Goal: Task Accomplishment & Management: Complete application form

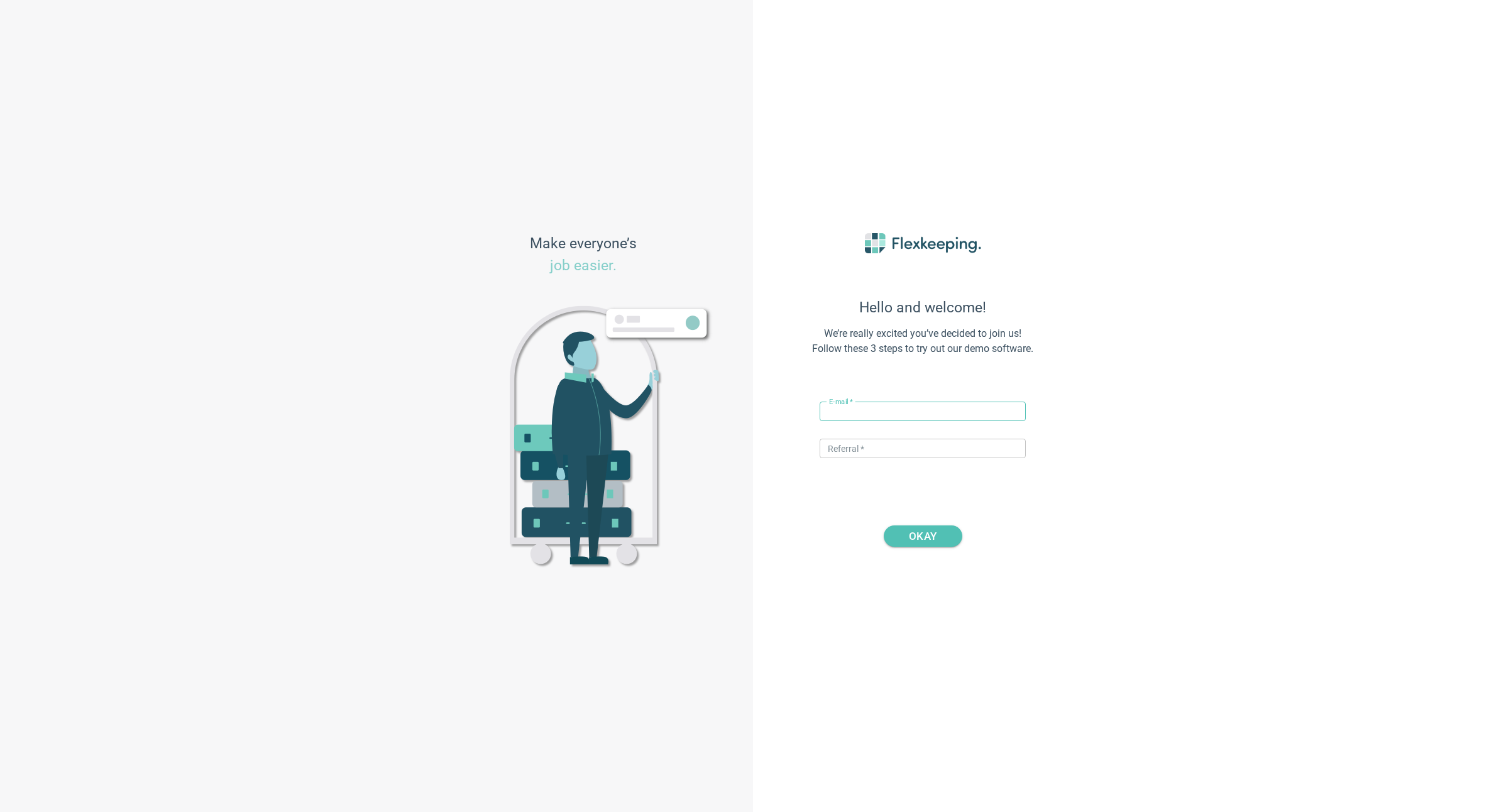
click at [902, 416] on input "text" at bounding box center [923, 411] width 206 height 19
type input "[PERSON_NAME][EMAIL_ADDRESS][DOMAIN_NAME]"
type input "DIGITALMAGIC"
drag, startPoint x: 915, startPoint y: 543, endPoint x: 1023, endPoint y: 520, distance: 110.4
click at [916, 542] on span "OKAY" at bounding box center [923, 535] width 28 height 21
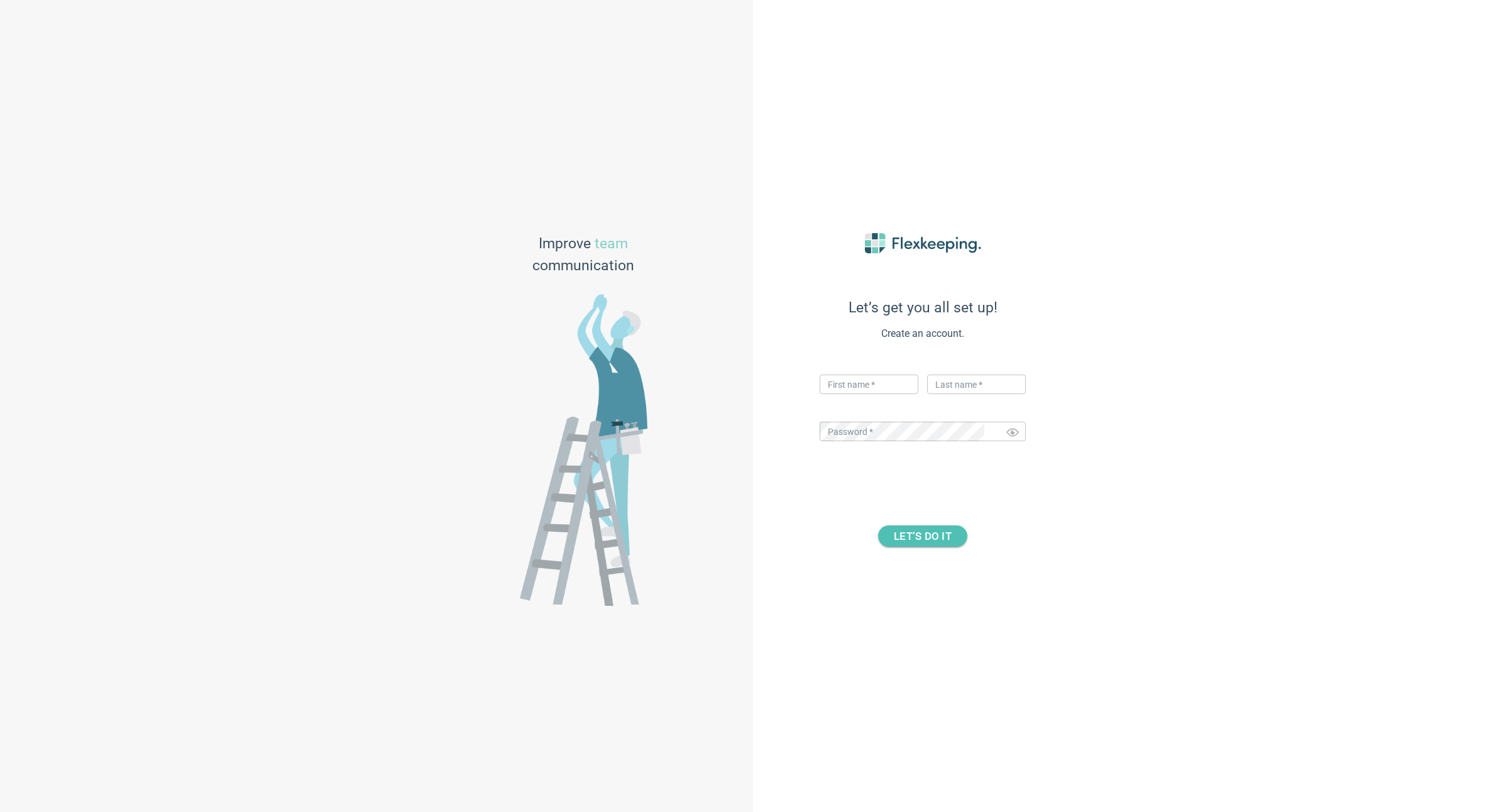
click at [131, 114] on div "Improve team communication" at bounding box center [376, 406] width 753 height 812
drag, startPoint x: 862, startPoint y: 381, endPoint x: 868, endPoint y: 366, distance: 16.2
click at [862, 381] on input "text" at bounding box center [868, 383] width 98 height 19
type input "[PERSON_NAME]"
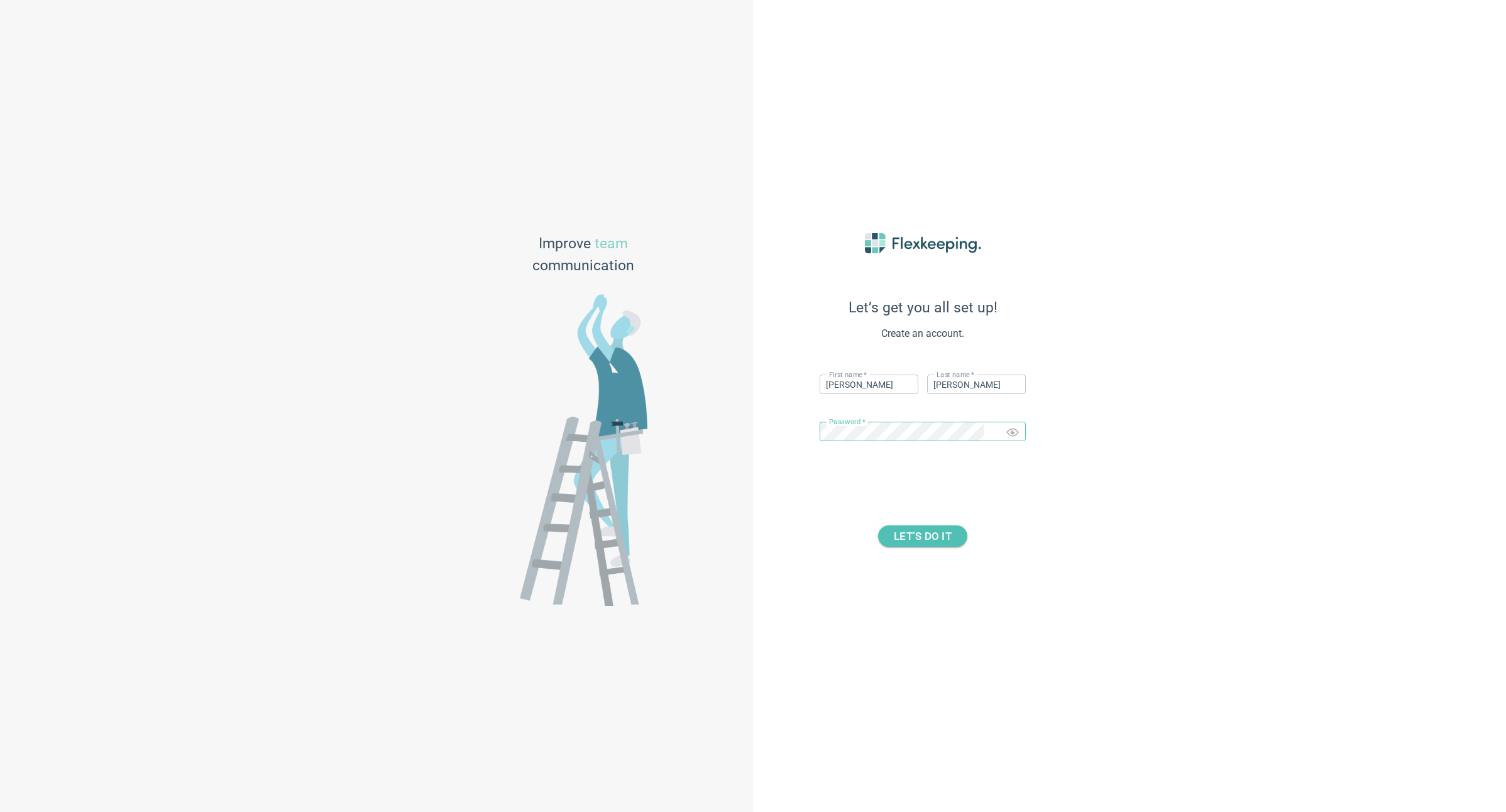
drag, startPoint x: 1422, startPoint y: 439, endPoint x: 1397, endPoint y: 434, distance: 25.5
click at [1414, 437] on div "Let’s get you all set up! Create an account. First name   * [PERSON_NAME] ​ Las…" at bounding box center [1129, 406] width 753 height 812
click at [934, 541] on span "LET’S DO IT" at bounding box center [922, 535] width 58 height 21
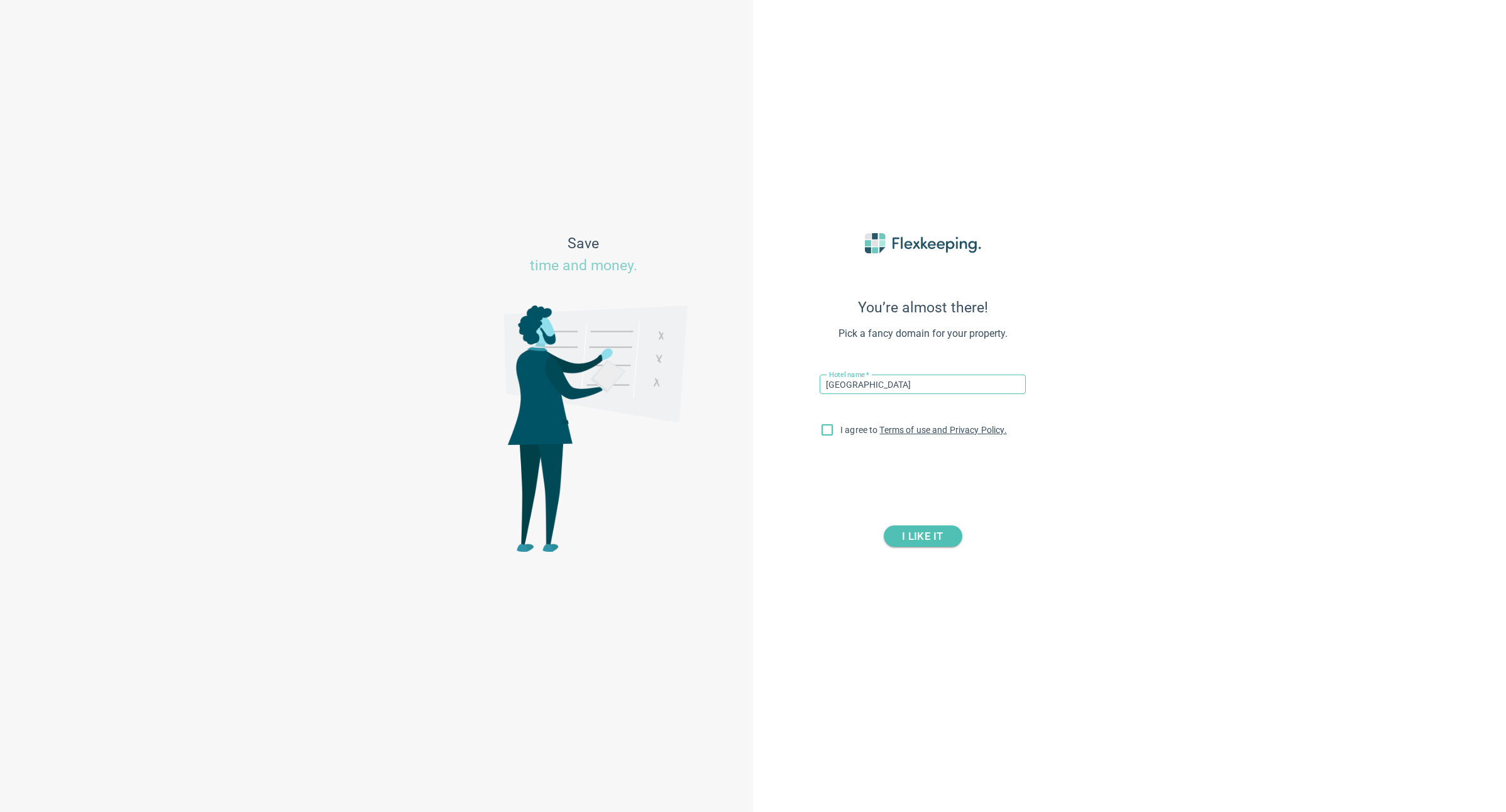
type input "[GEOGRAPHIC_DATA]"
drag, startPoint x: 137, startPoint y: 230, endPoint x: 116, endPoint y: 245, distance: 25.8
click at [137, 230] on div "Save time and money." at bounding box center [376, 406] width 753 height 812
click at [827, 433] on input "I agree to Terms of use and Privacy Policy." at bounding box center [827, 432] width 27 height 27
checkbox input "true"
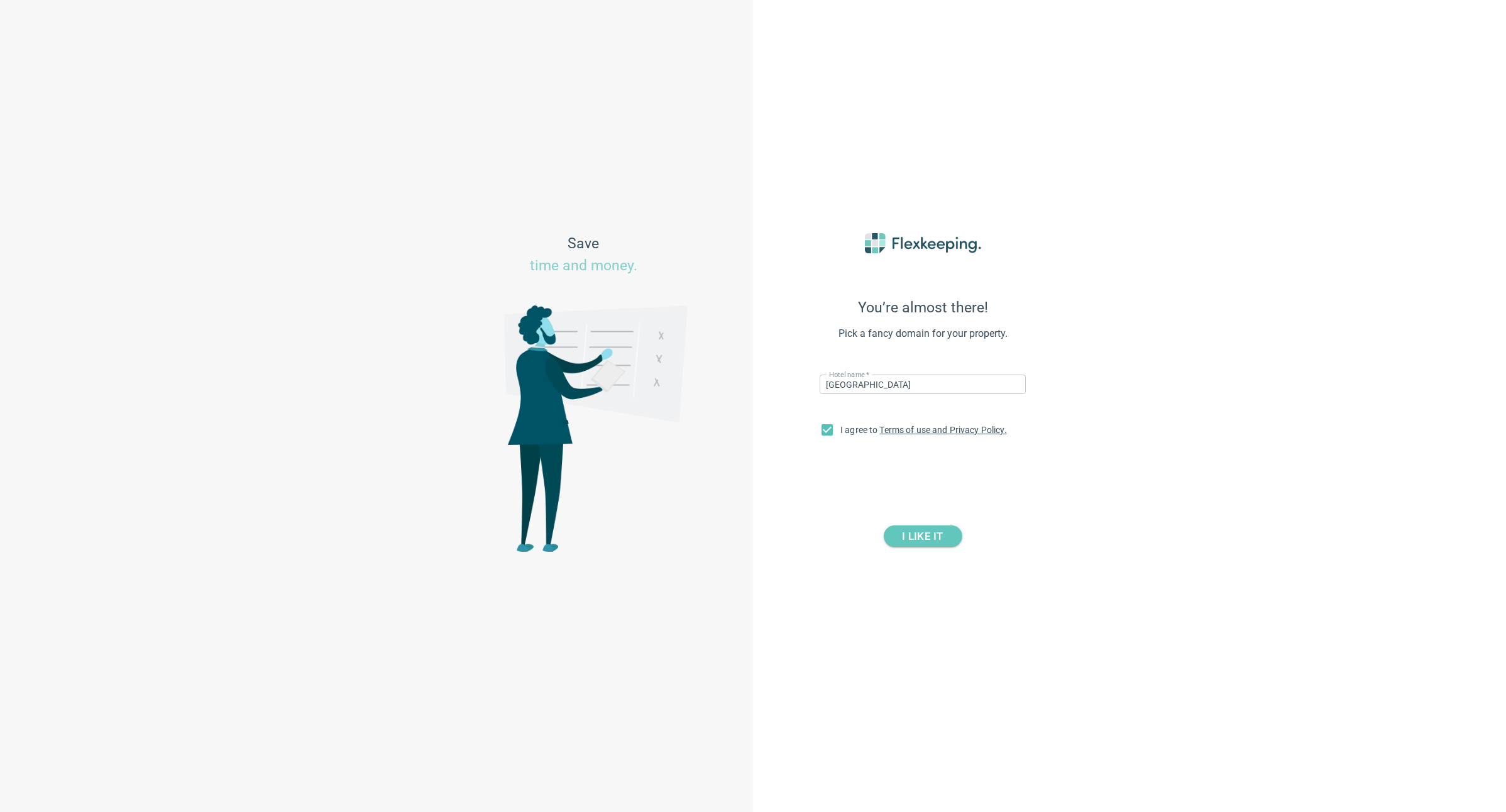
click at [920, 540] on span "I LIKE IT" at bounding box center [922, 535] width 40 height 21
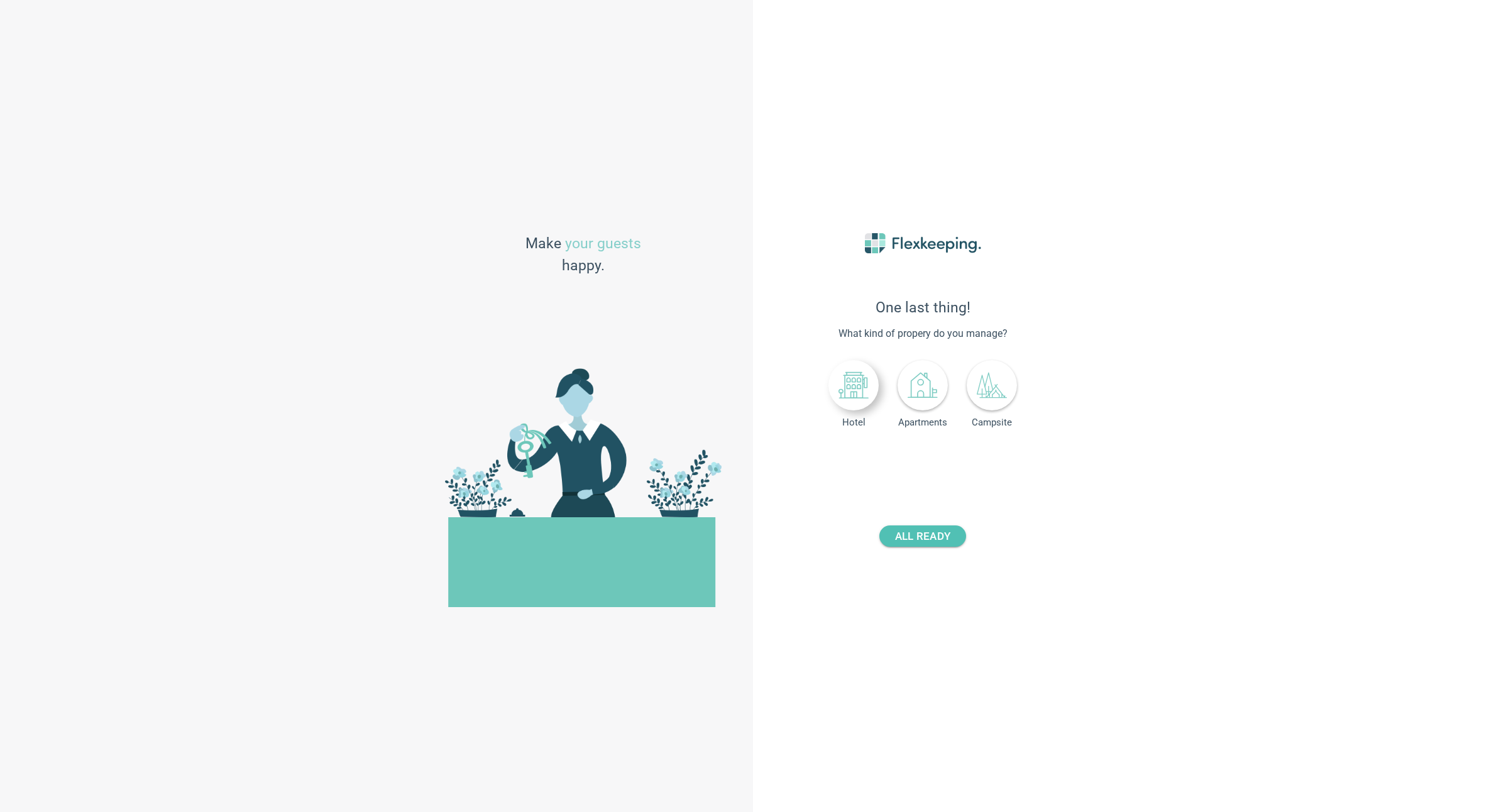
click at [848, 393] on icon at bounding box center [853, 384] width 30 height 30
drag, startPoint x: 939, startPoint y: 461, endPoint x: 1068, endPoint y: 475, distance: 129.8
click at [1122, 484] on div "One last thing! What kind of propery do you manage? Hotel Apartments Campsite N…" at bounding box center [1129, 406] width 753 height 812
type input "94"
click at [923, 536] on span "ALL READY" at bounding box center [923, 535] width 55 height 21
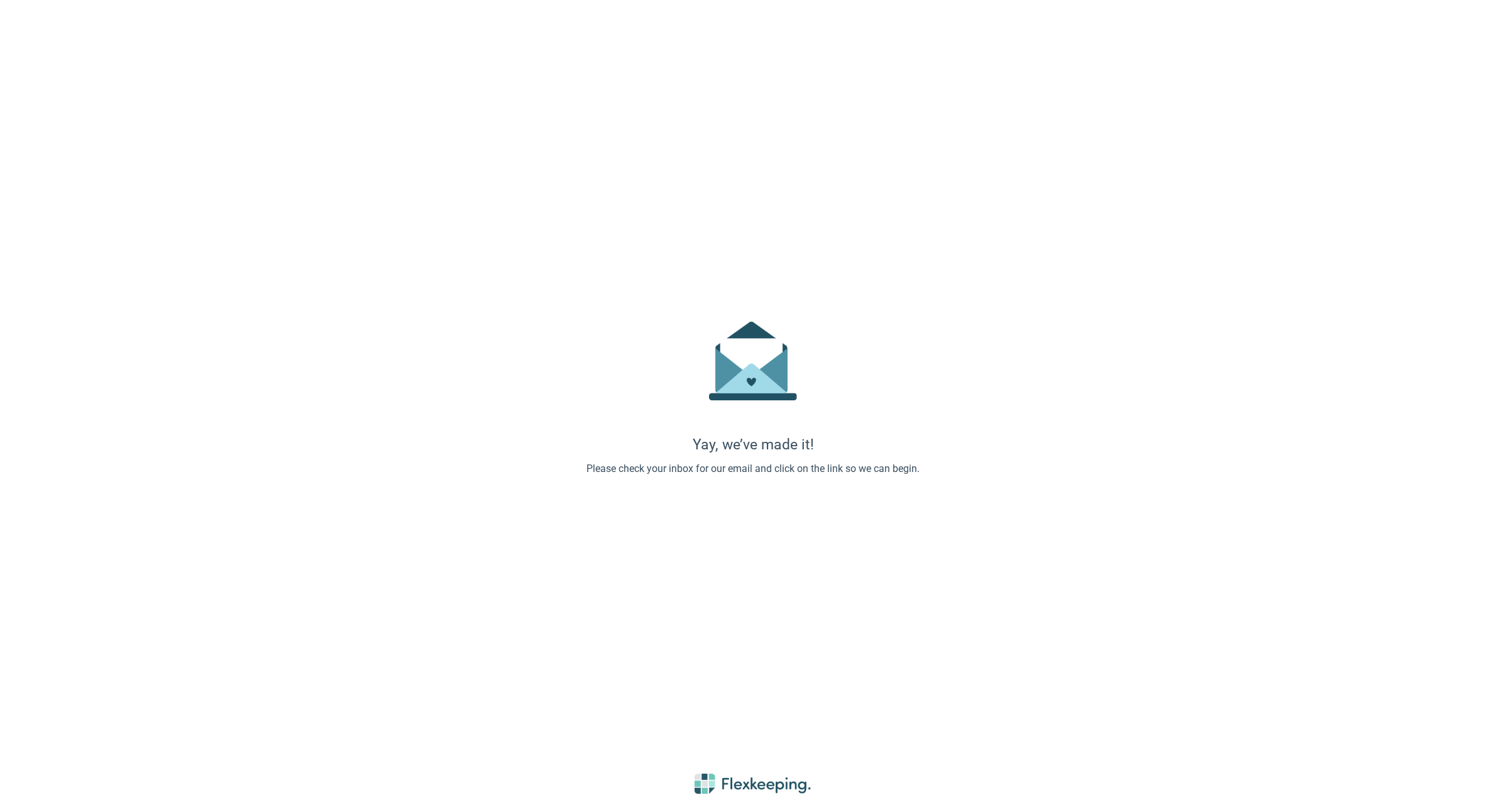
drag, startPoint x: 94, startPoint y: 350, endPoint x: 25, endPoint y: 351, distance: 69.0
click at [94, 350] on div "Yay, we’ve made it! Please check your inbox for our email and click on the link…" at bounding box center [753, 406] width 1506 height 812
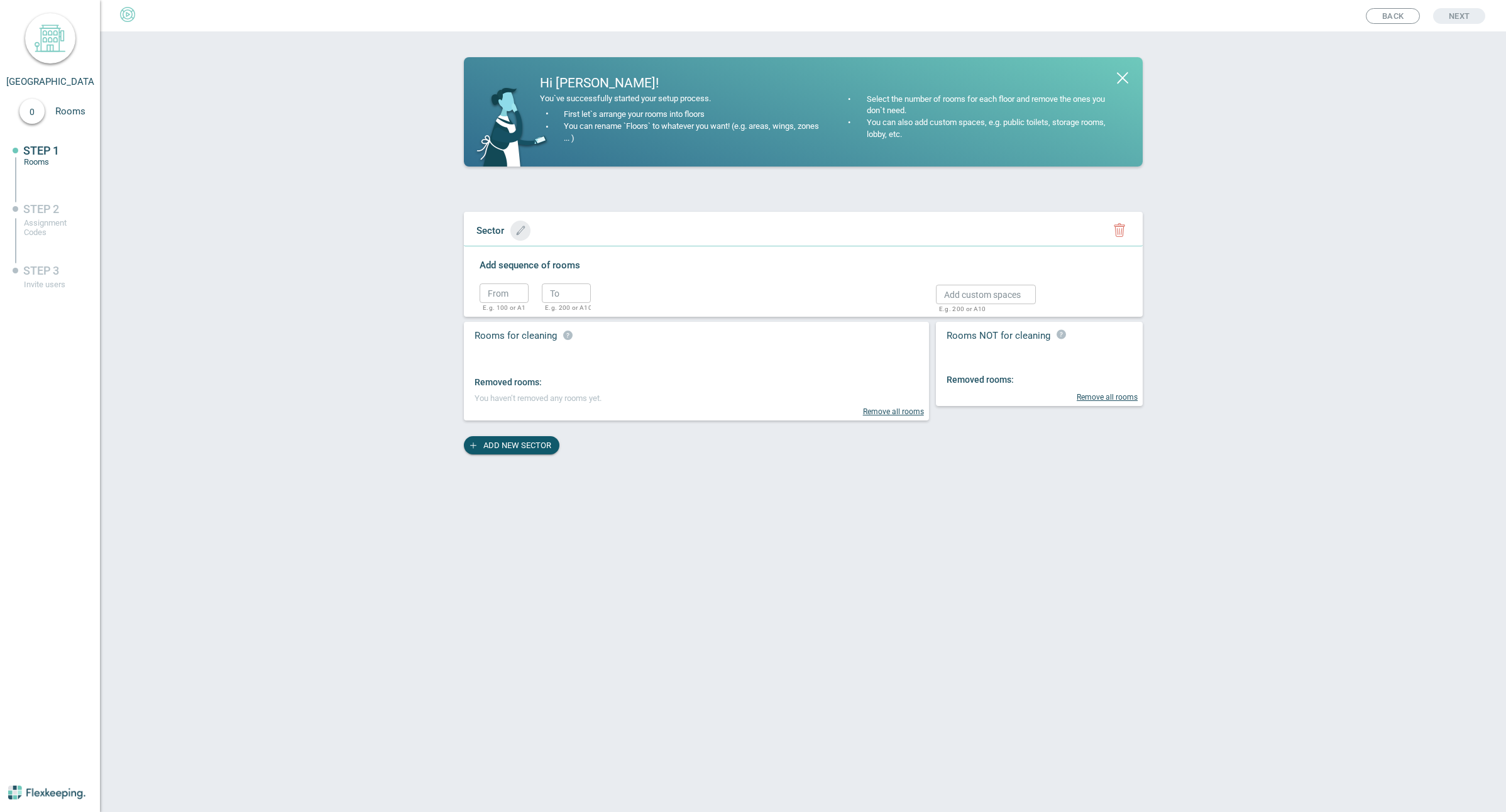
click at [516, 229] on icon "button" at bounding box center [521, 230] width 9 height 9
click at [508, 233] on input "text" at bounding box center [522, 230] width 104 height 19
type input "Level 1"
click at [614, 232] on circle "button" at bounding box center [623, 233] width 18 height 18
click at [496, 296] on input "text" at bounding box center [503, 292] width 49 height 19
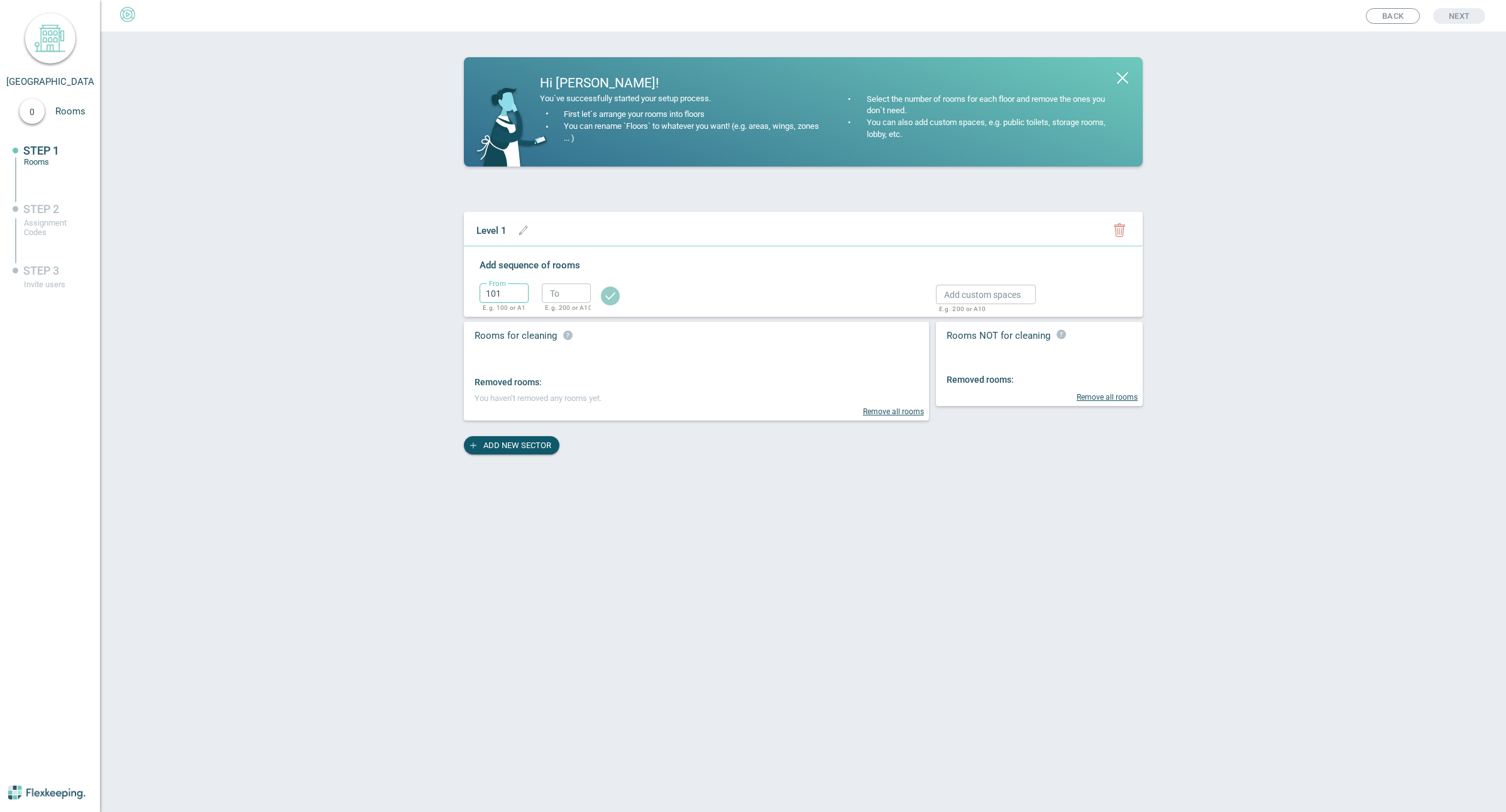
type input "101"
click at [509, 296] on input "text" at bounding box center [503, 292] width 49 height 19
type input "101"
click at [558, 295] on input "text" at bounding box center [566, 292] width 49 height 19
type input "117"
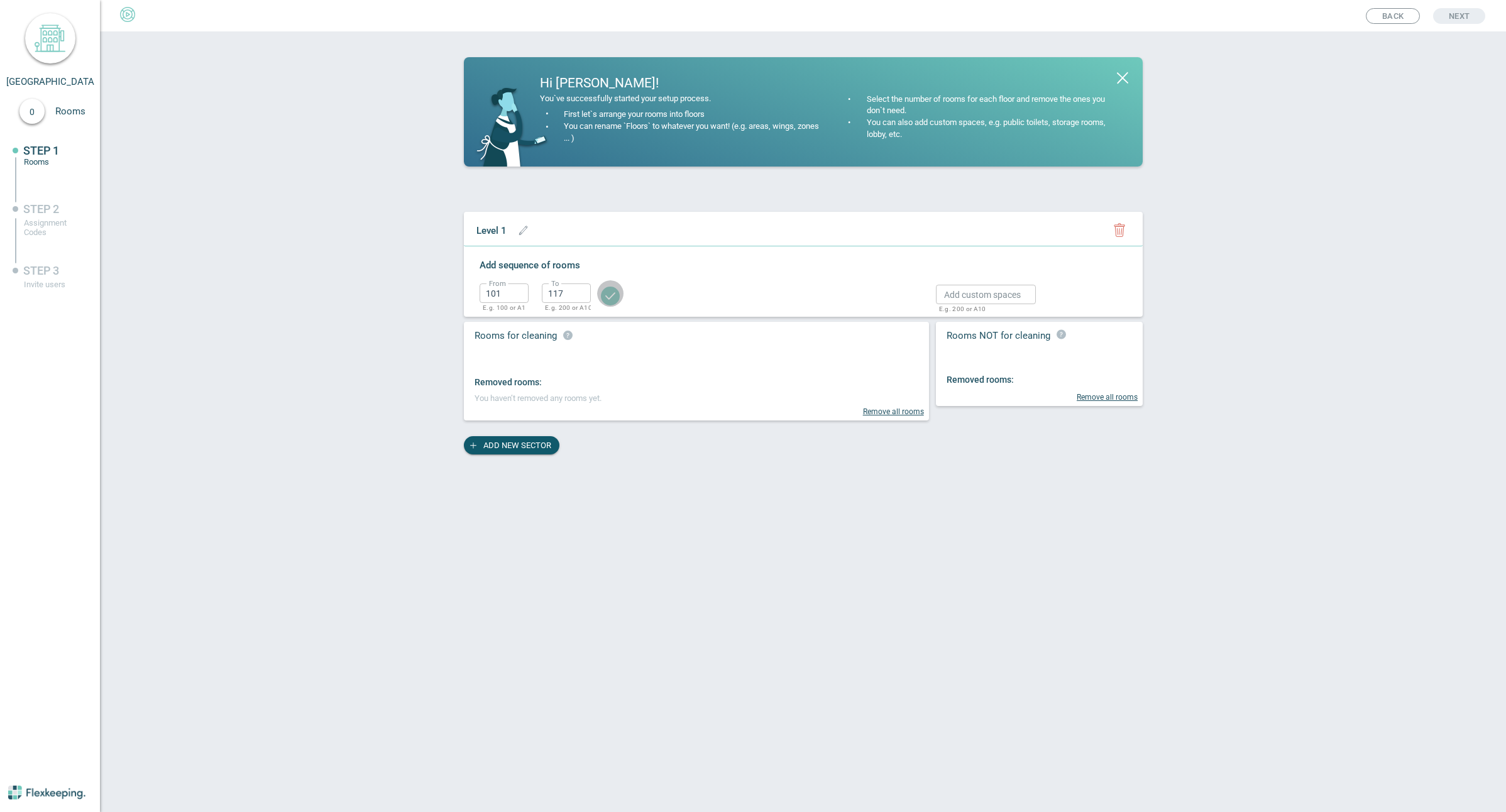
click at [608, 295] on circle "button" at bounding box center [610, 296] width 18 height 18
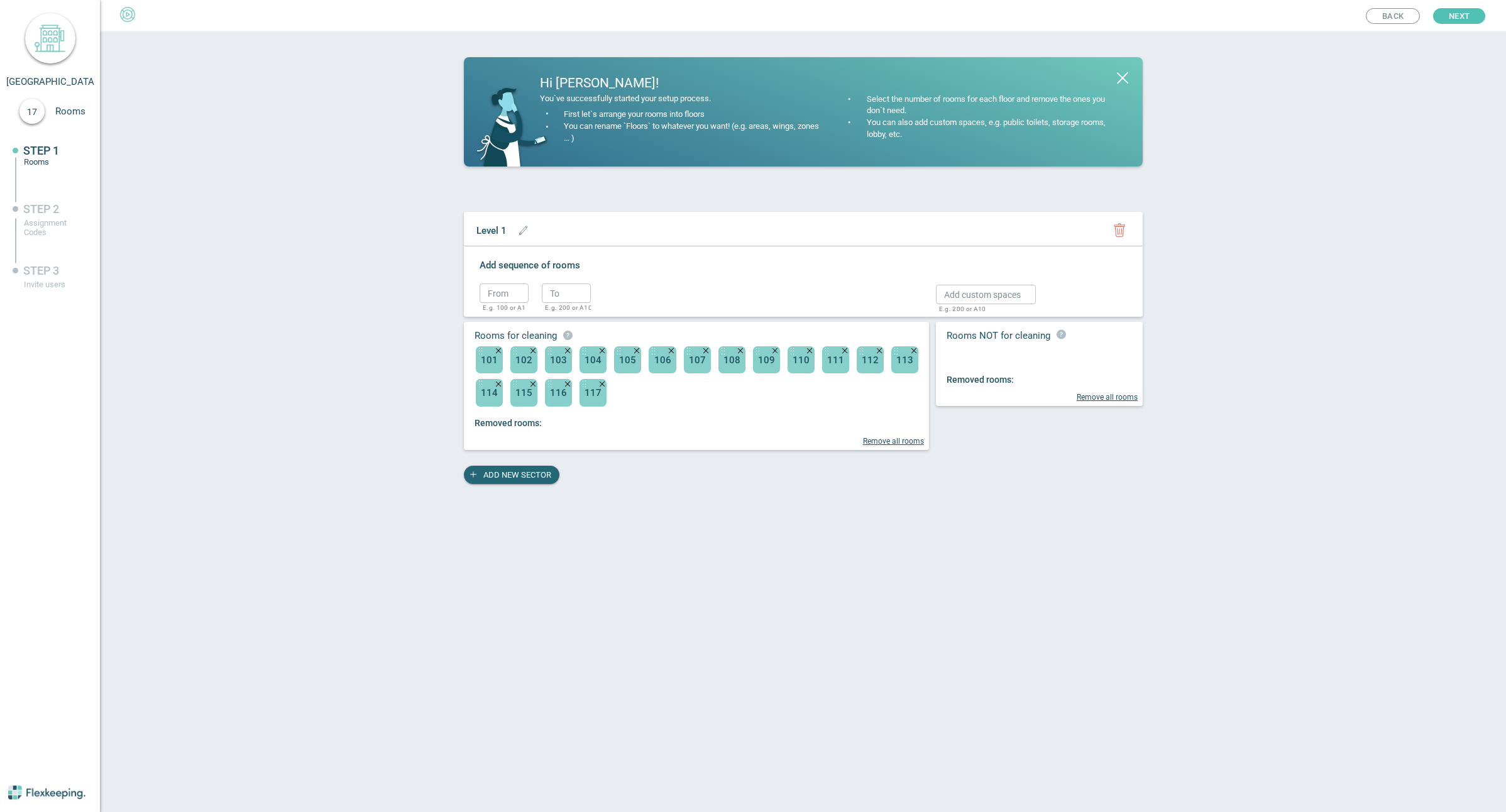
click at [529, 475] on span "ADD NEW SECTOR" at bounding box center [517, 475] width 68 height 18
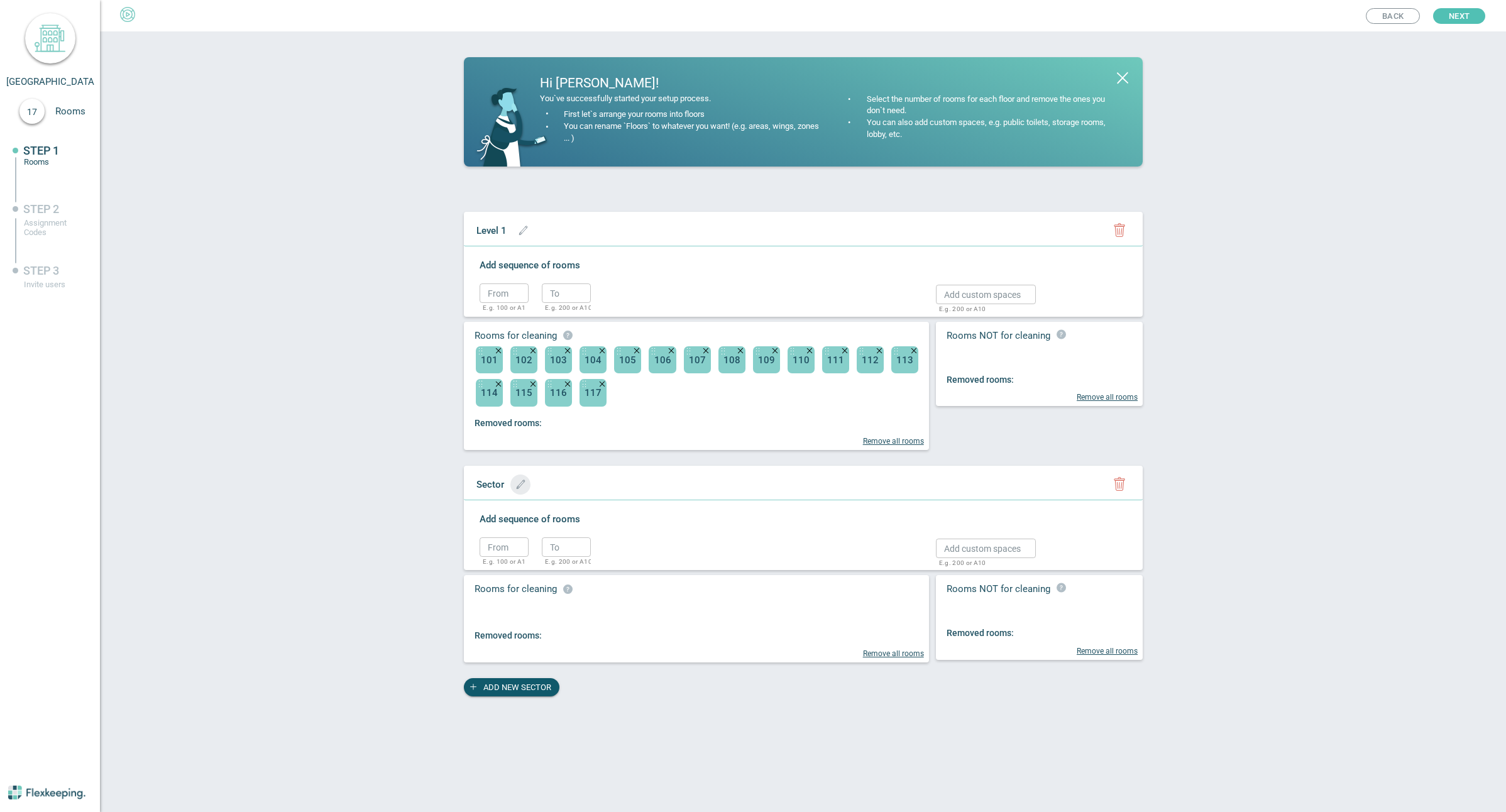
click at [521, 490] on button "button" at bounding box center [521, 485] width 20 height 20
type input "Level 2"
click at [503, 546] on input "text" at bounding box center [503, 546] width 49 height 19
type input "201"
click at [580, 544] on input "text" at bounding box center [566, 546] width 49 height 19
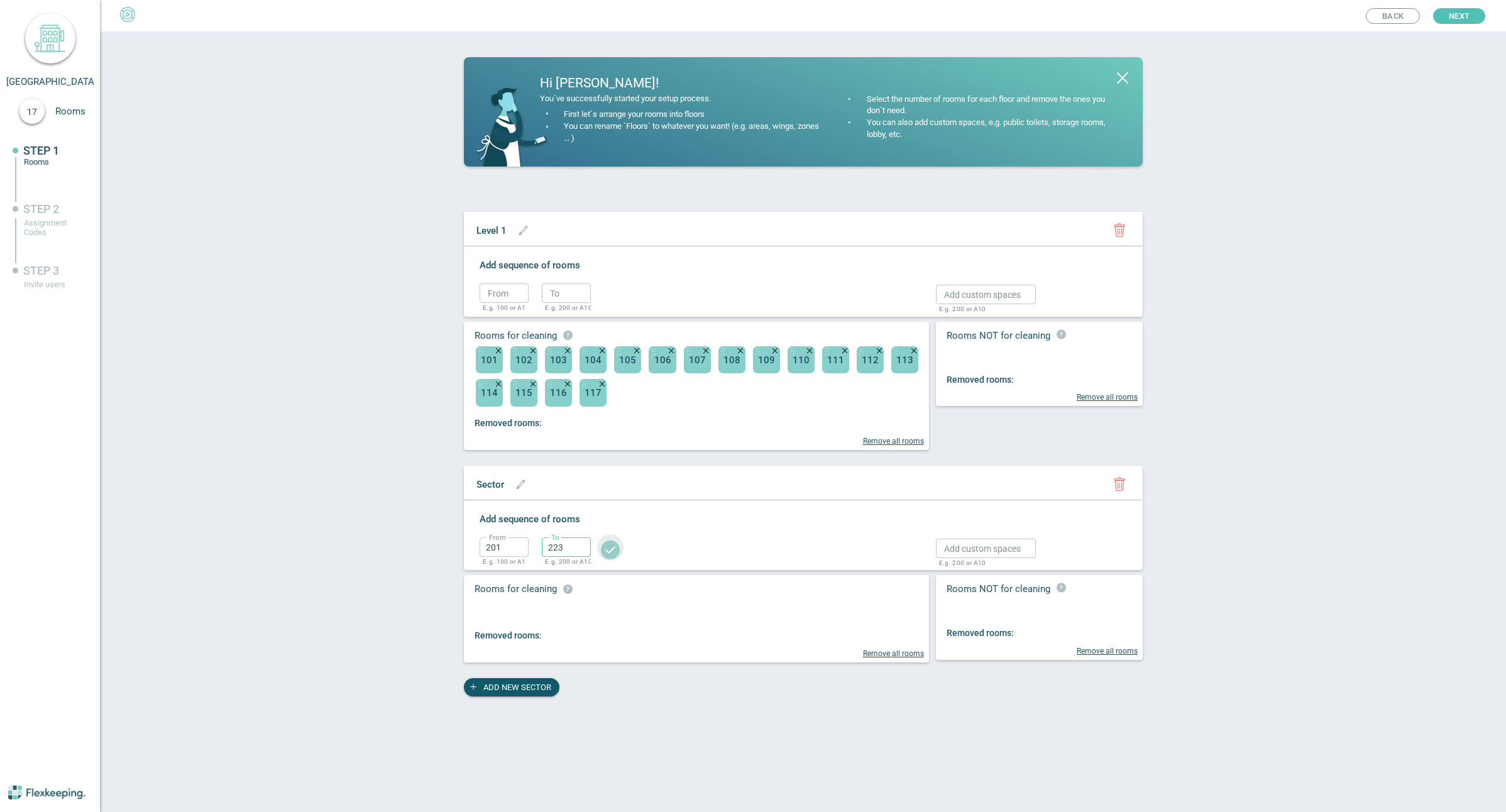
type input "223"
click at [612, 548] on circle "button" at bounding box center [610, 550] width 18 height 18
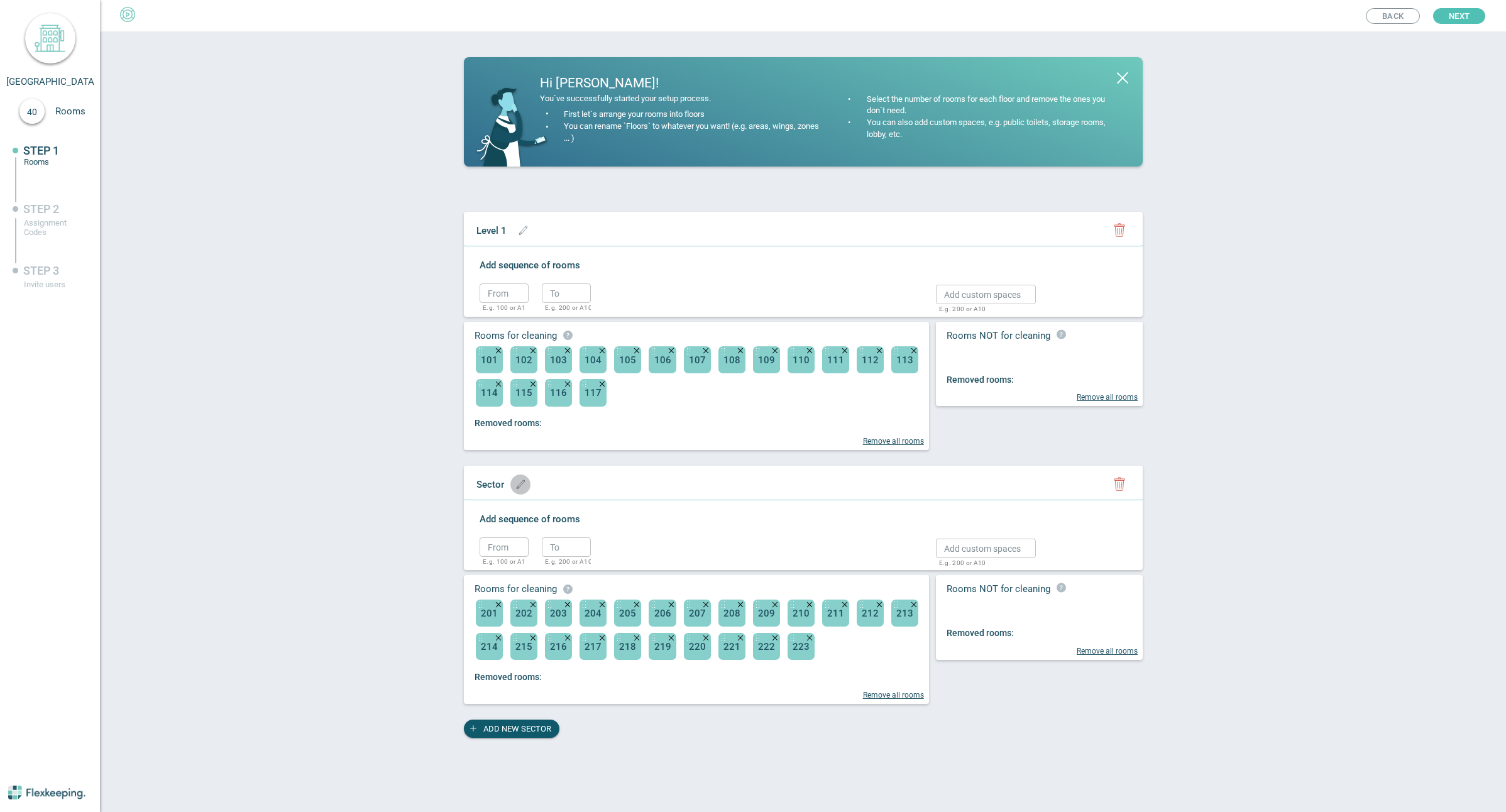
click at [517, 486] on icon "button" at bounding box center [521, 484] width 9 height 9
type input "Level 2"
click at [614, 490] on circle "button" at bounding box center [623, 486] width 18 height 18
click at [521, 733] on span "ADD NEW SECTOR" at bounding box center [517, 728] width 68 height 18
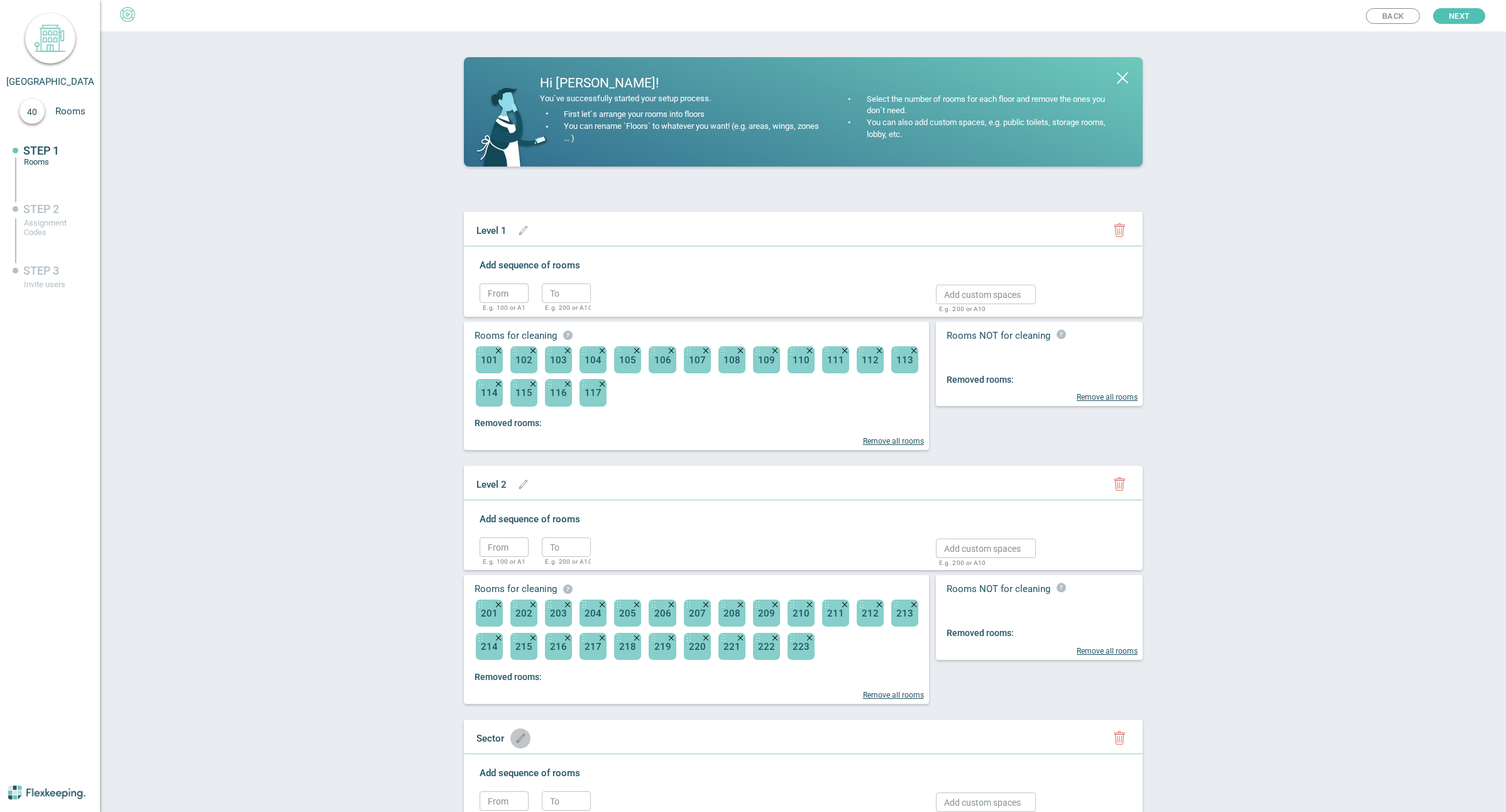
click at [516, 745] on button "button" at bounding box center [521, 738] width 20 height 20
type input "Level 3"
click at [614, 737] on icon "button" at bounding box center [623, 740] width 18 height 18
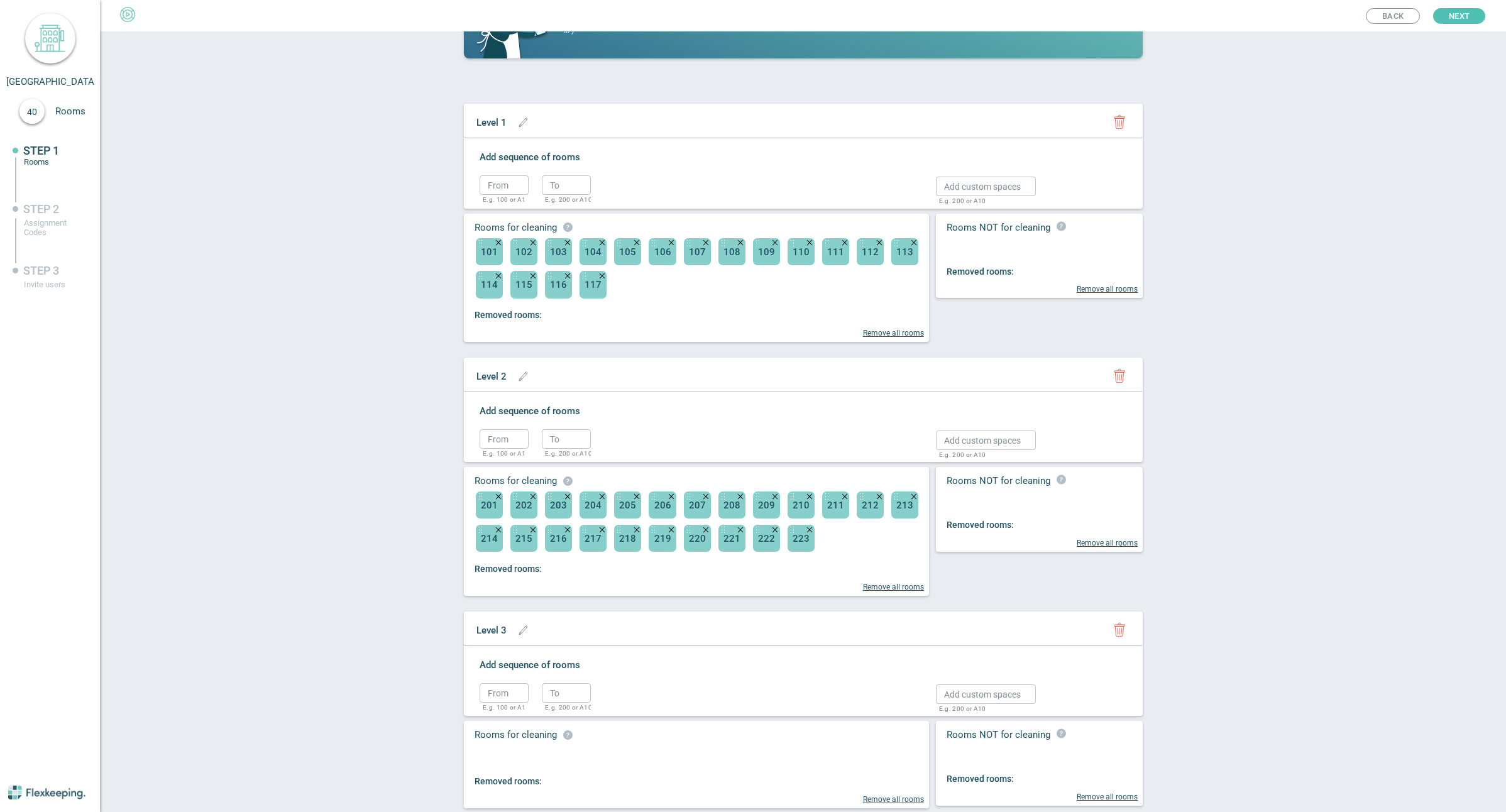
scroll to position [140, 0]
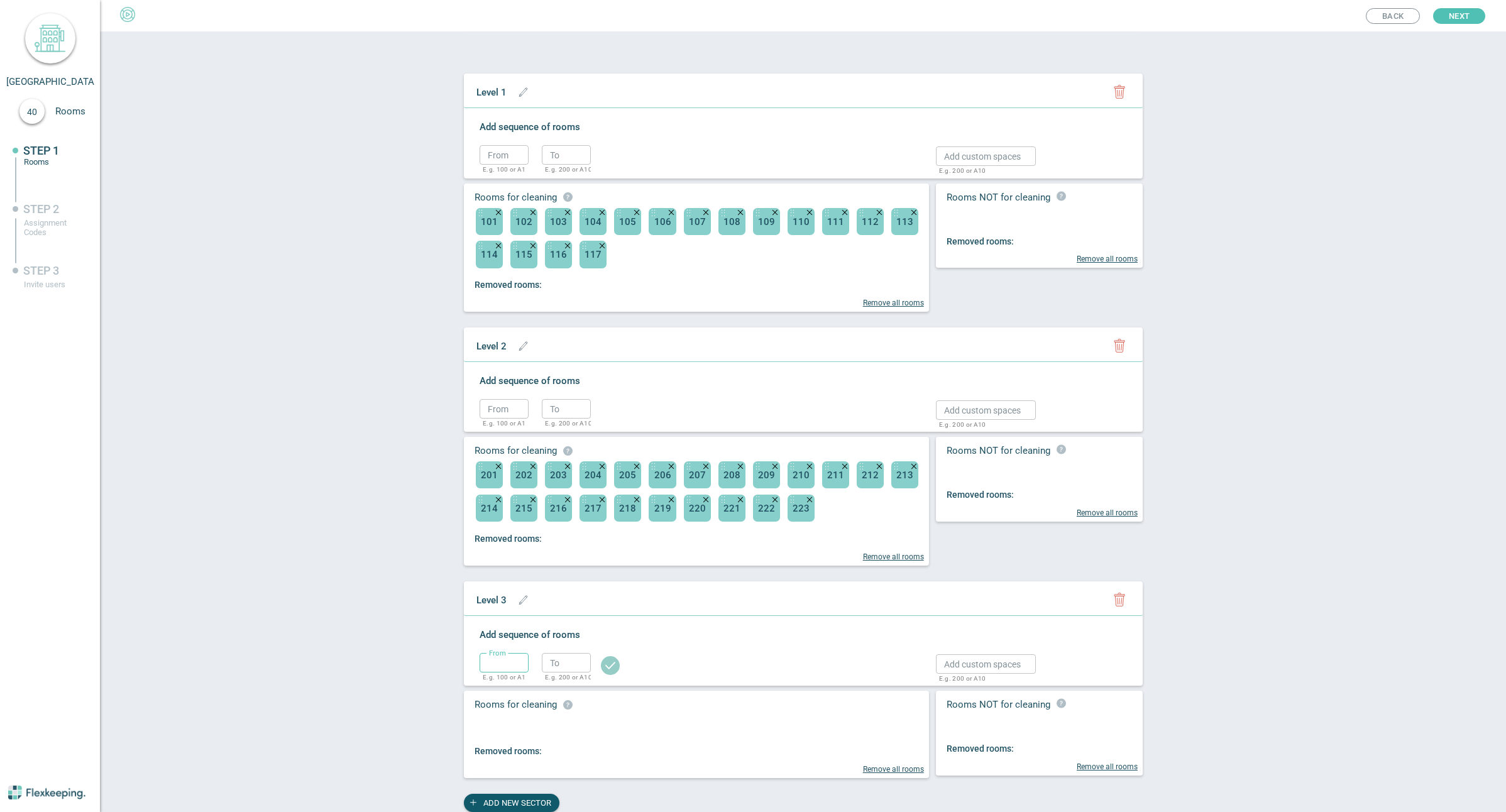
click at [507, 661] on input "text" at bounding box center [503, 662] width 49 height 19
type input "301"
click at [570, 665] on input "text" at bounding box center [566, 662] width 49 height 19
type input "328"
click at [610, 665] on circle "button" at bounding box center [610, 665] width 18 height 18
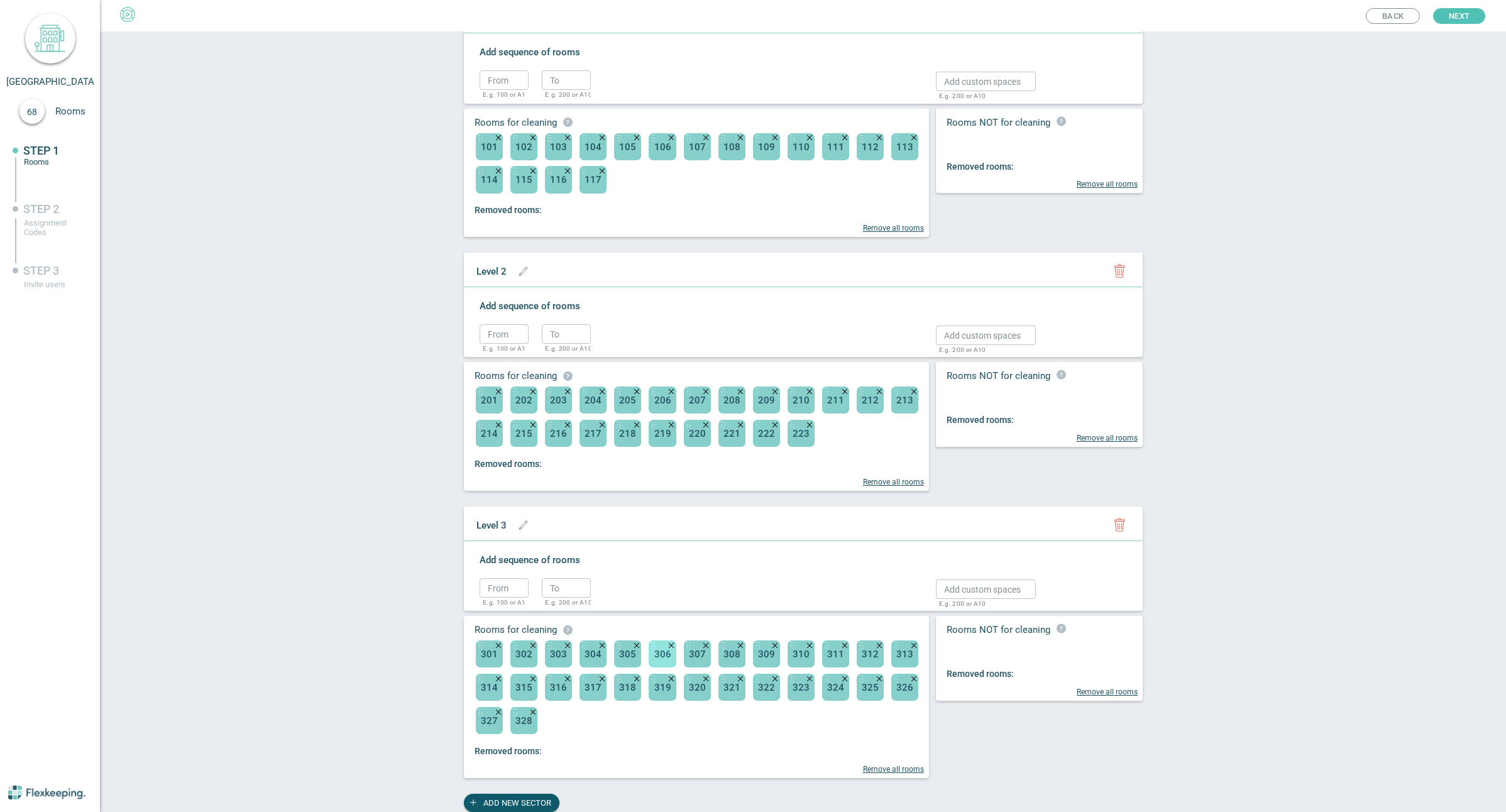
scroll to position [215, 0]
click at [517, 800] on span "ADD NEW SECTOR" at bounding box center [517, 803] width 68 height 18
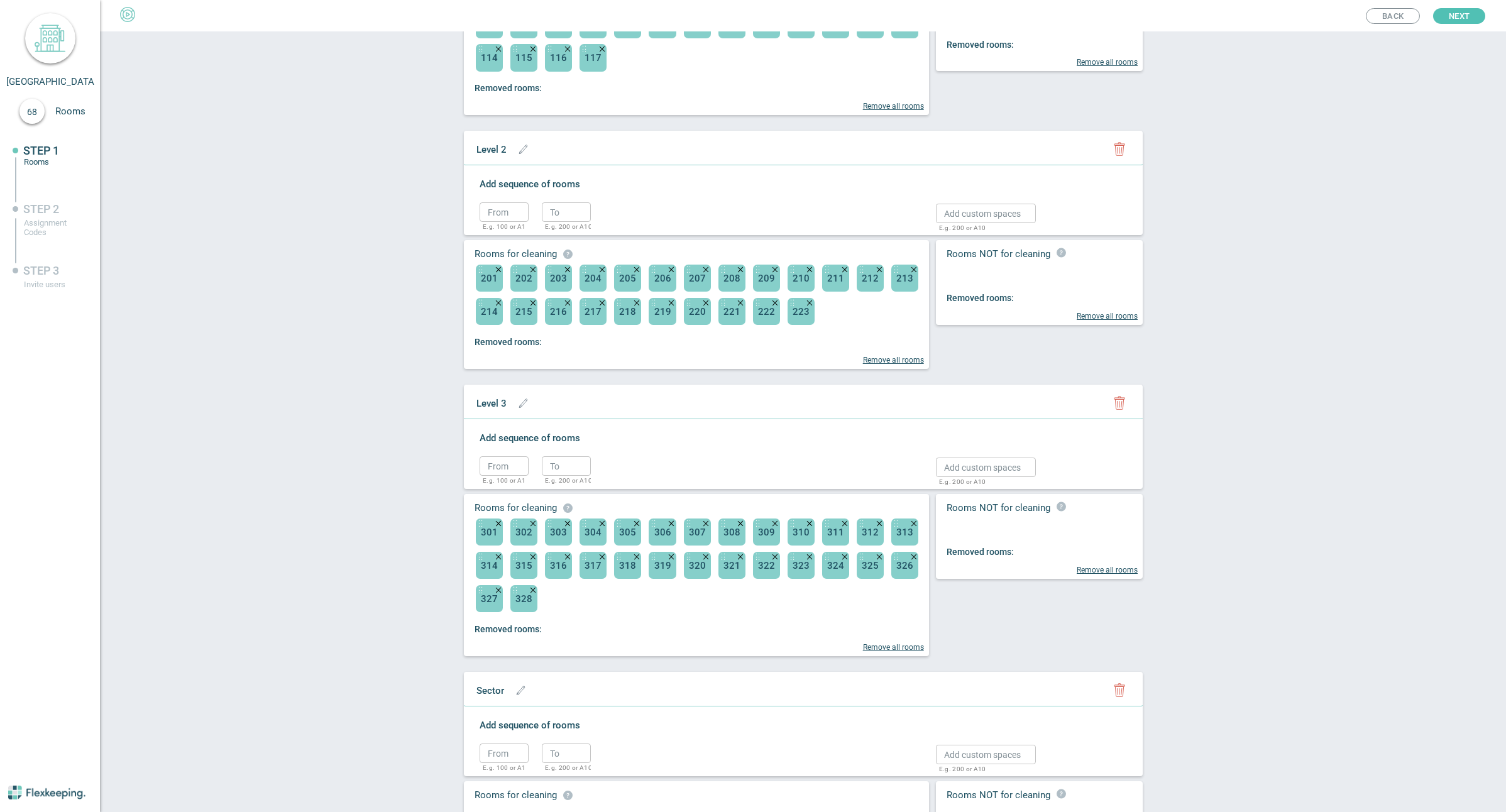
scroll to position [428, 0]
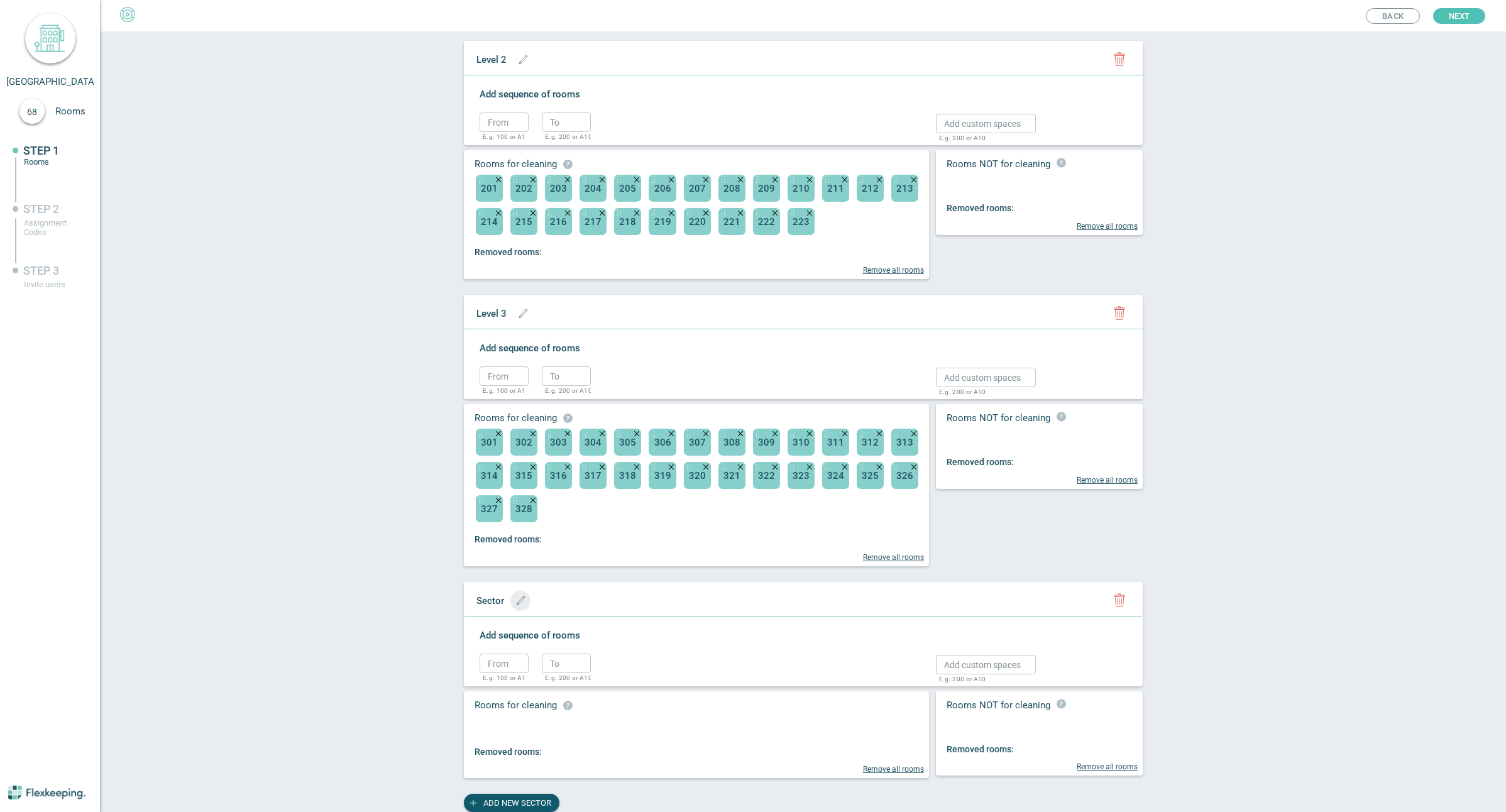
click at [517, 597] on icon "button" at bounding box center [521, 600] width 9 height 9
type input "Level 4"
click at [614, 604] on circle "button" at bounding box center [623, 602] width 18 height 18
click at [485, 658] on input "text" at bounding box center [503, 663] width 49 height 19
type input "401"
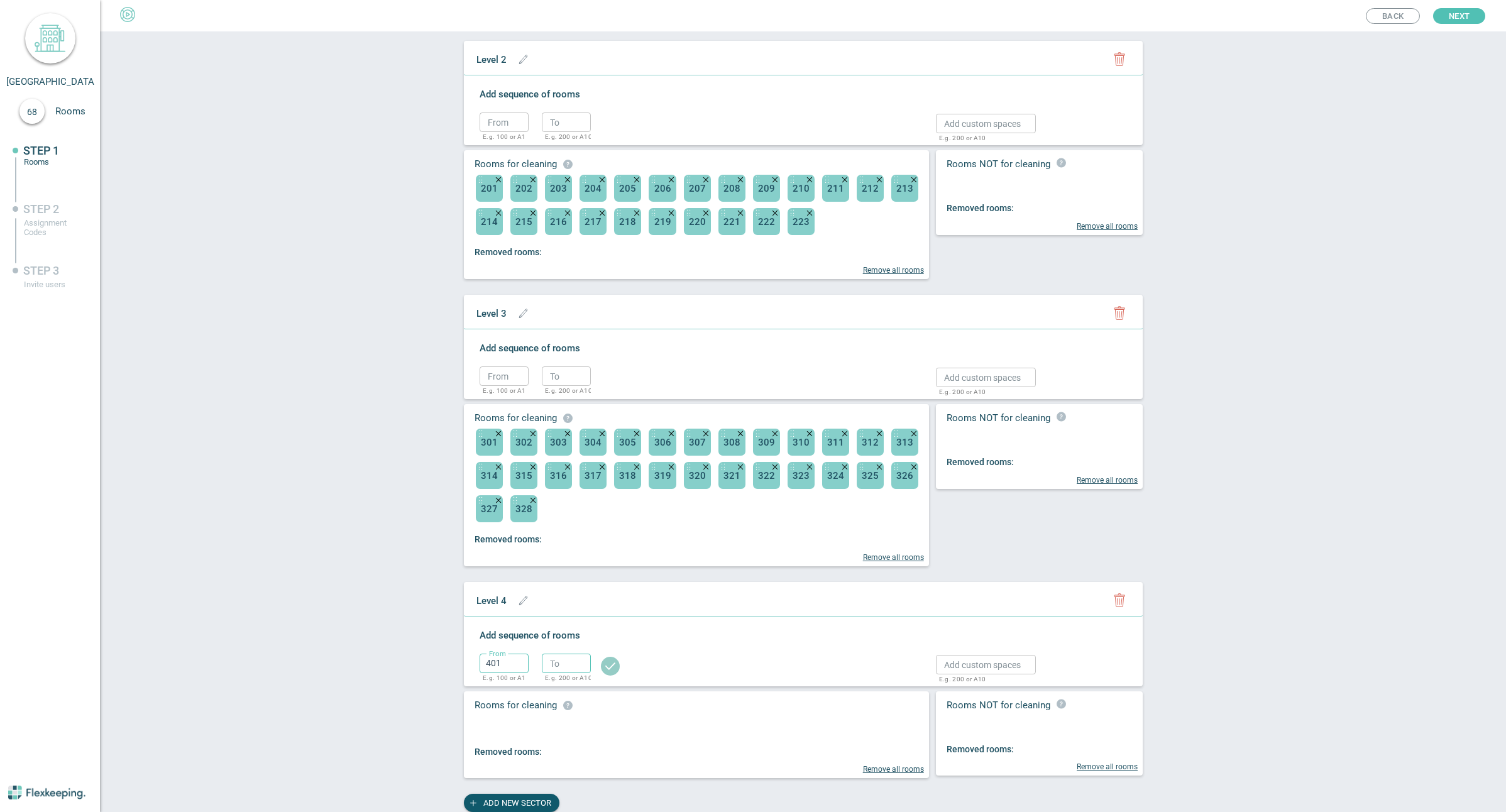
click at [548, 668] on input "text" at bounding box center [566, 663] width 49 height 19
type input "426"
click at [605, 667] on icon "button" at bounding box center [610, 666] width 10 height 7
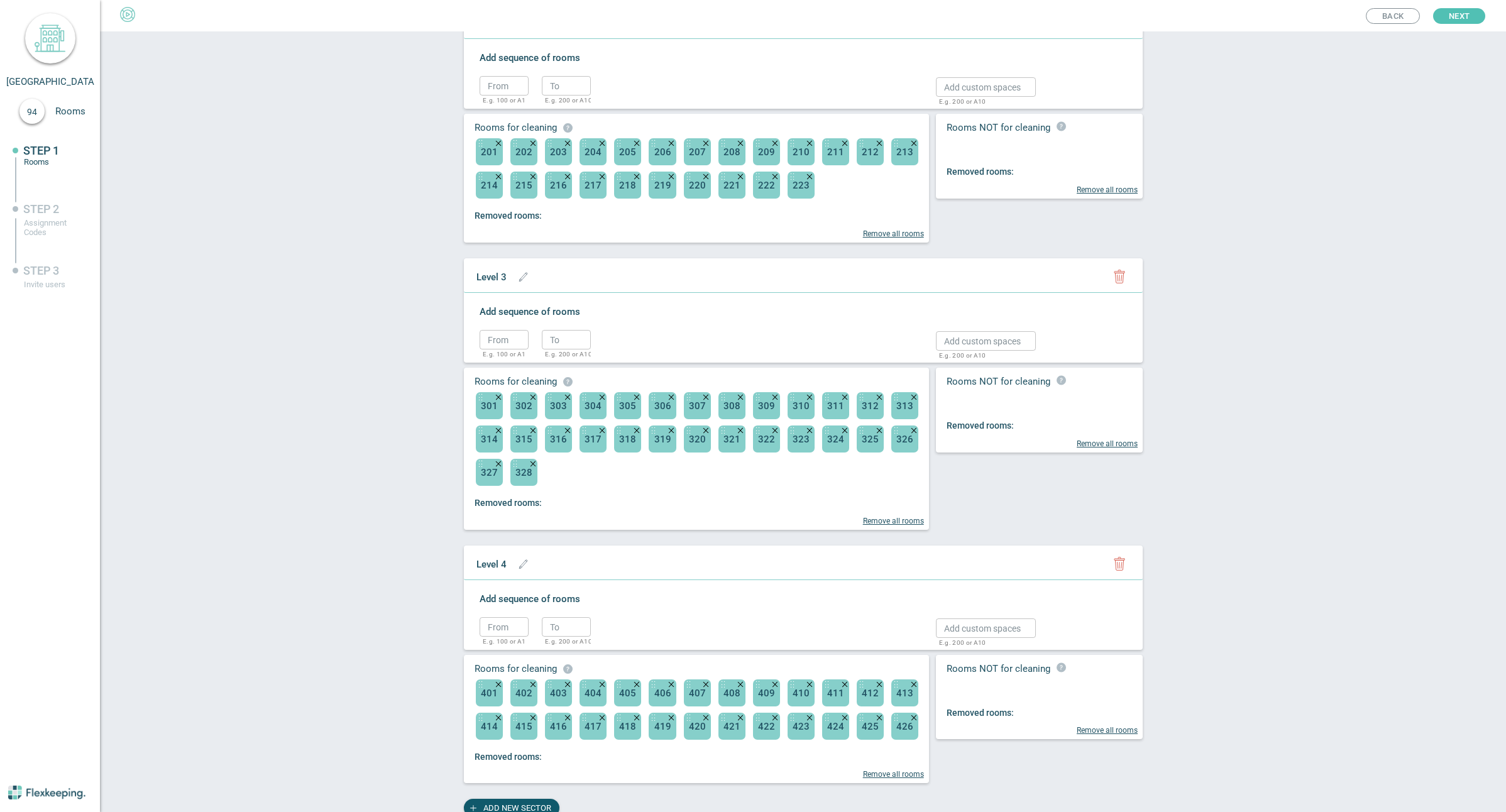
scroll to position [469, 0]
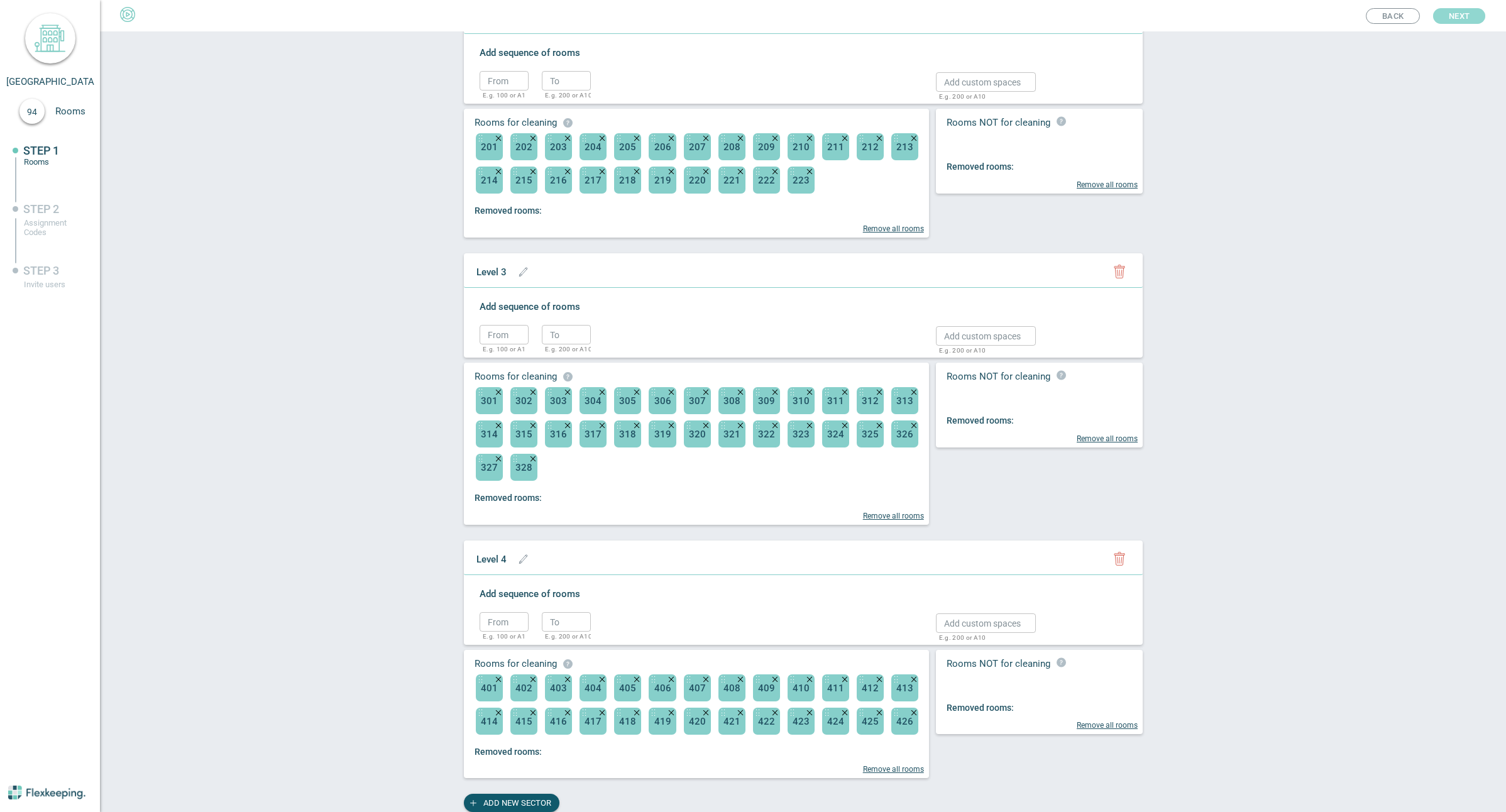
click at [1467, 17] on span "Next" at bounding box center [1459, 16] width 21 height 16
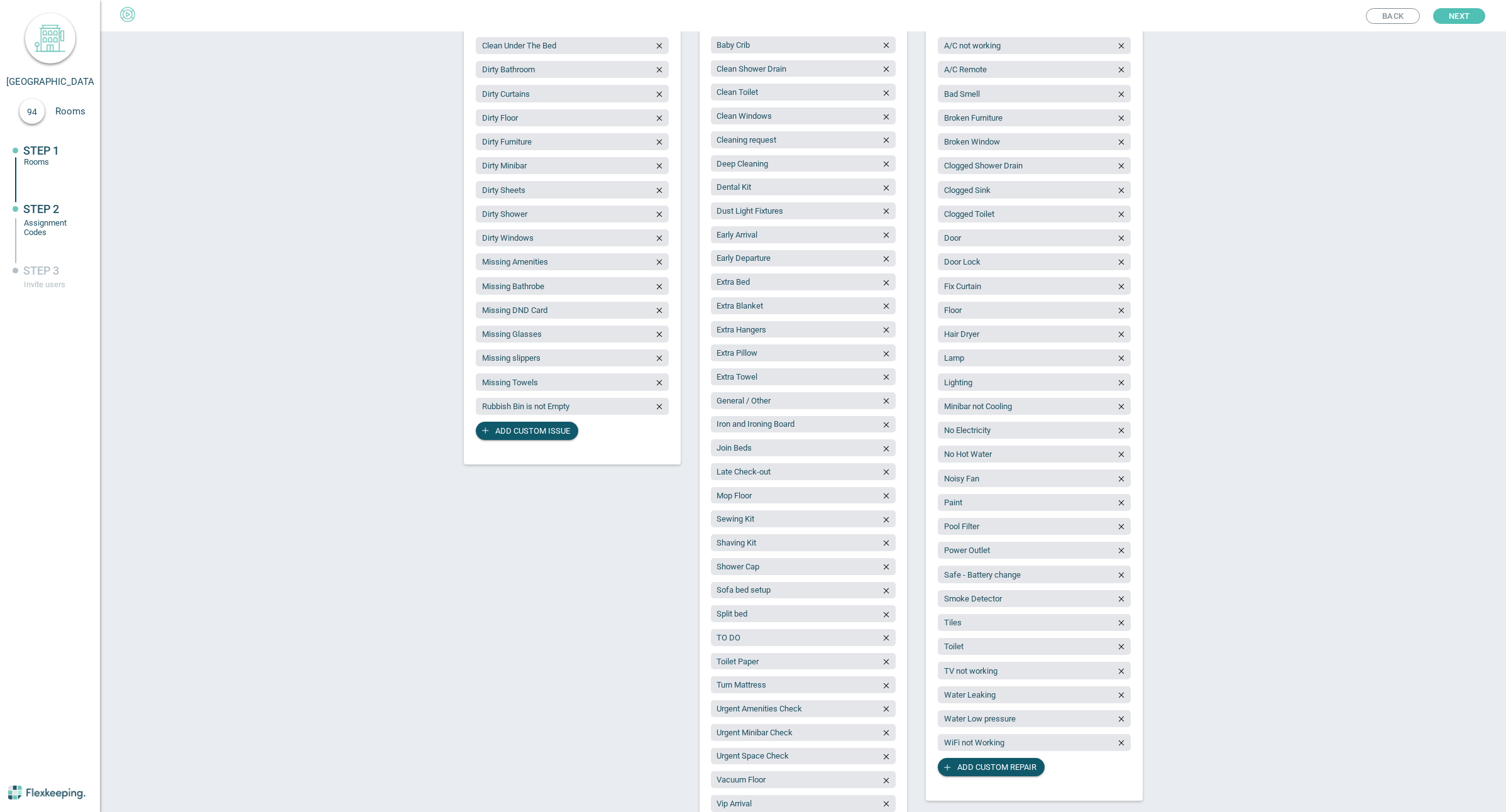
scroll to position [23, 0]
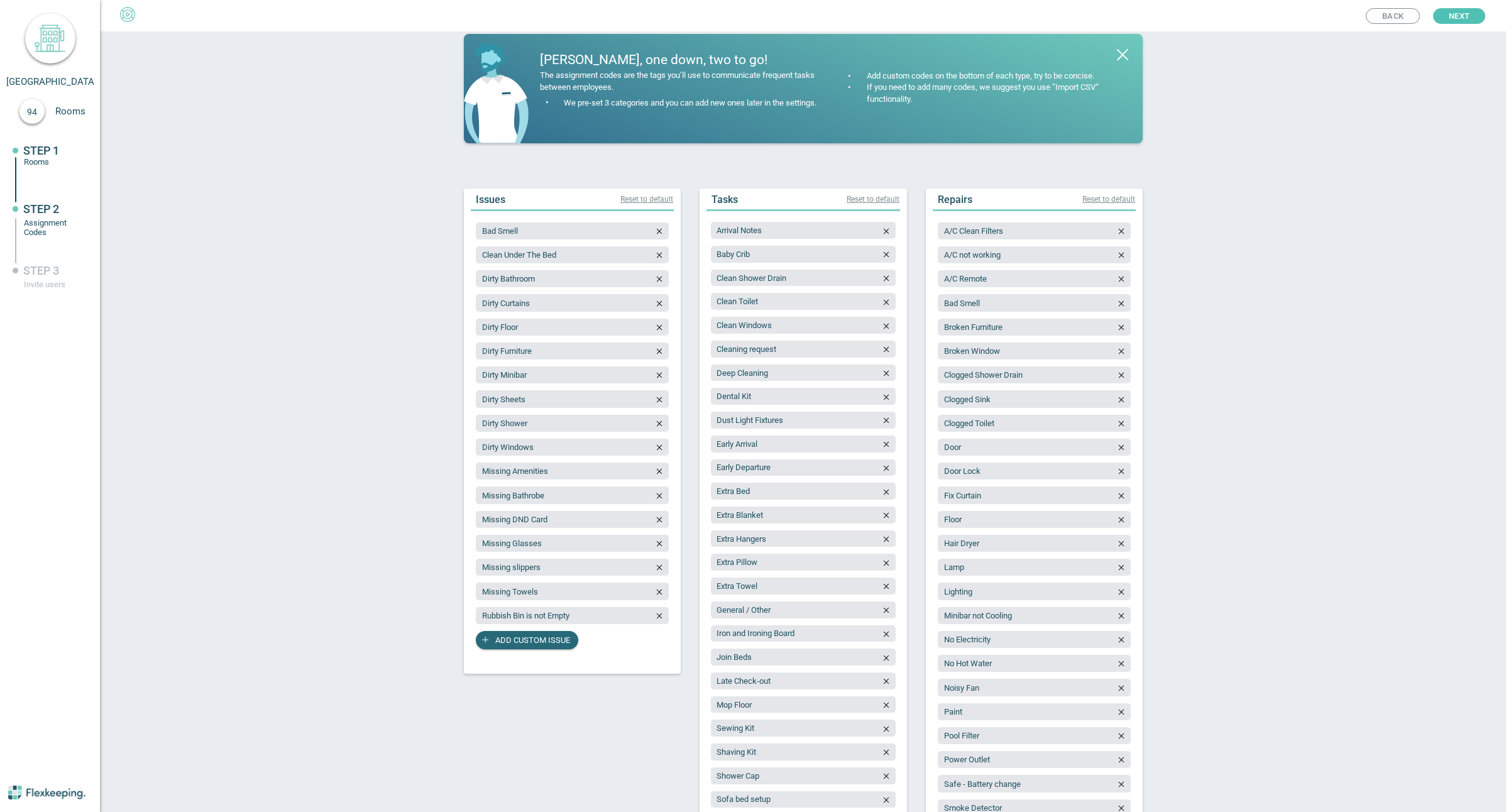
click at [500, 643] on span "Add custom issue" at bounding box center [532, 640] width 75 height 18
type input "Minibar not checked"
click at [527, 669] on span "Add custom issue" at bounding box center [532, 664] width 75 height 18
type input "Missing Glassware"
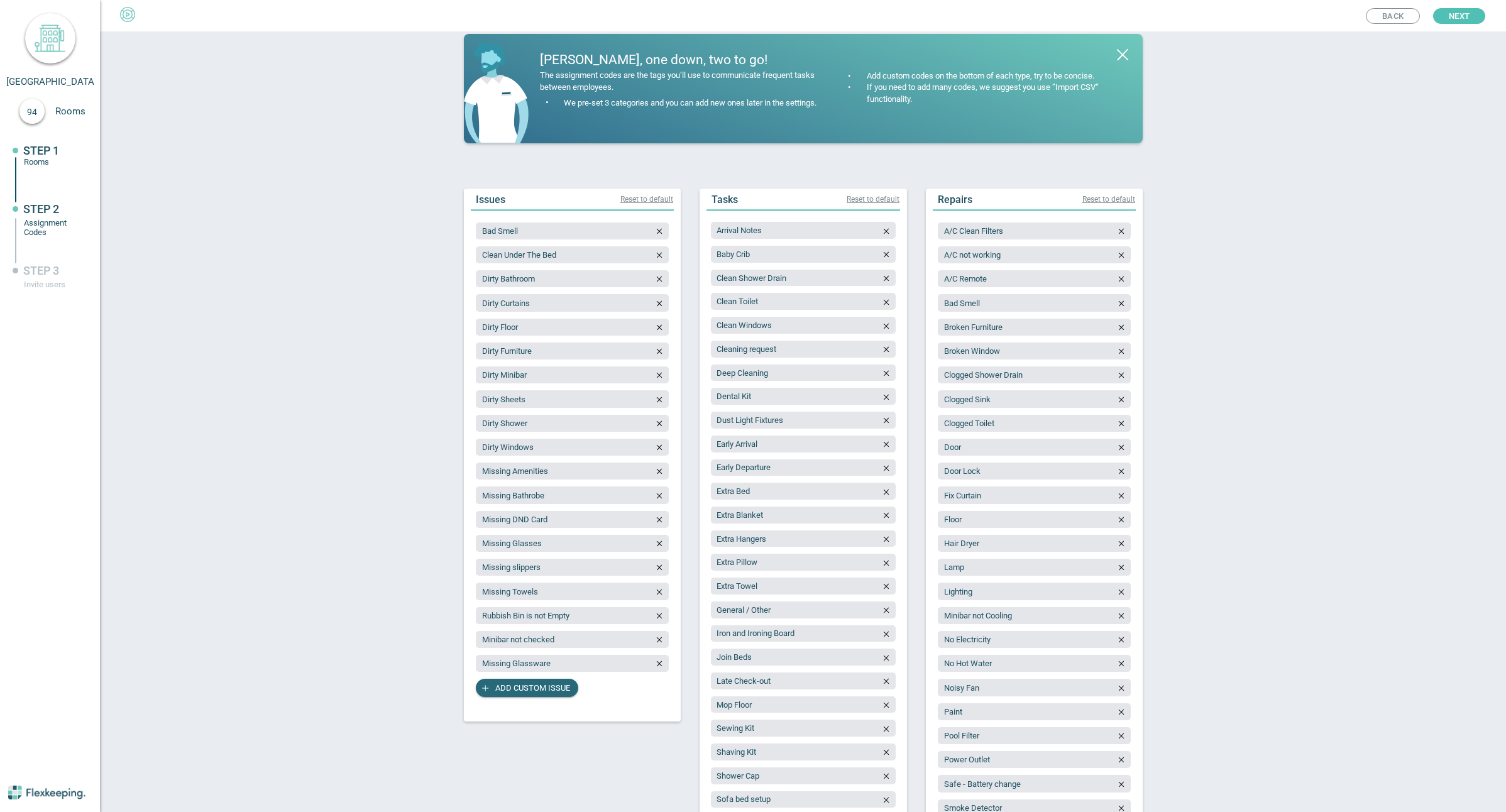
click at [503, 682] on span "Add custom issue" at bounding box center [532, 688] width 75 height 18
type input "Missing Crockery"
click at [882, 250] on icon "button" at bounding box center [886, 255] width 9 height 9
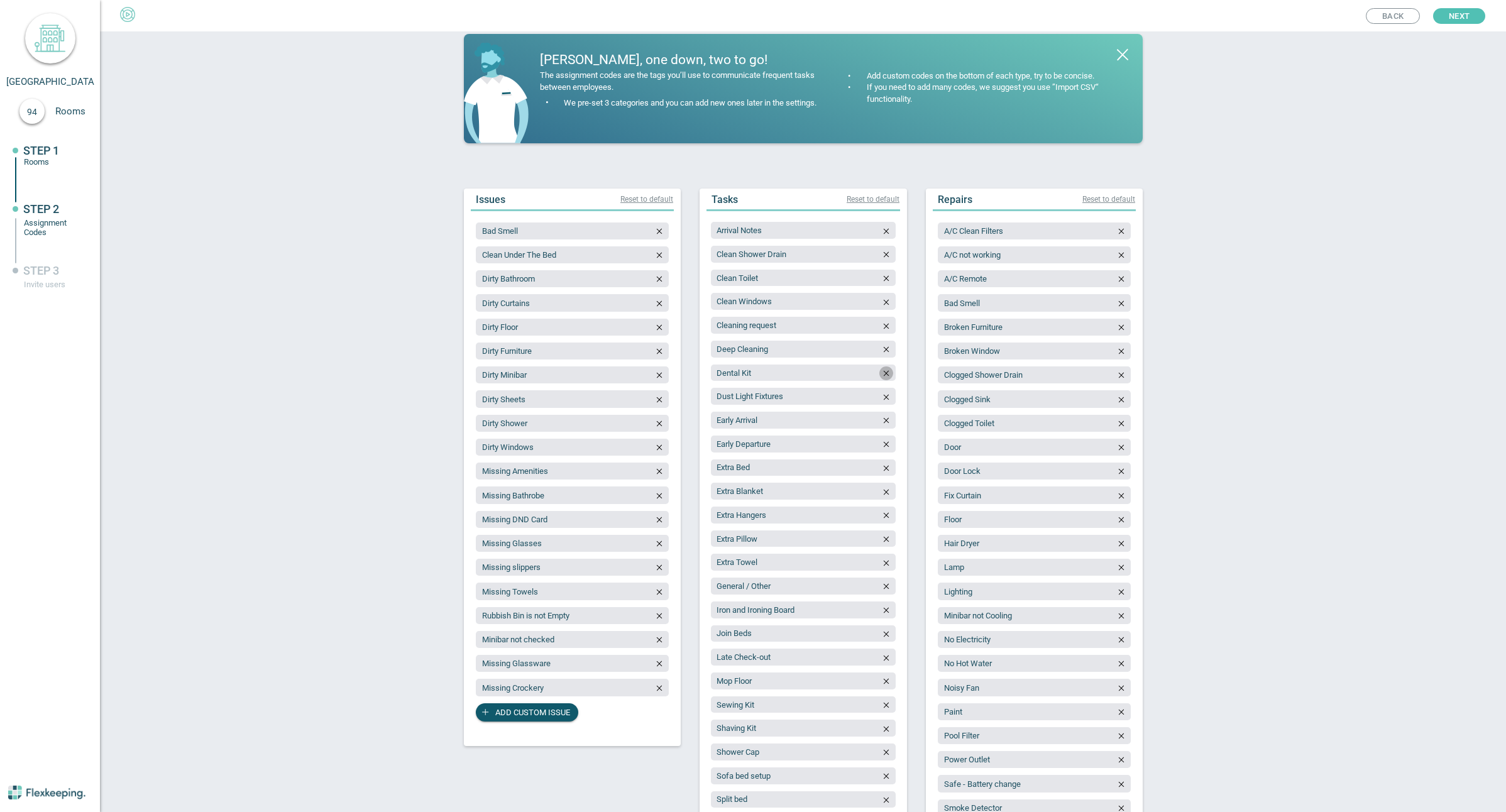
click at [881, 376] on icon "button" at bounding box center [886, 373] width 9 height 9
click at [884, 681] on icon "button" at bounding box center [886, 681] width 9 height 9
click at [884, 683] on icon "button" at bounding box center [886, 681] width 9 height 9
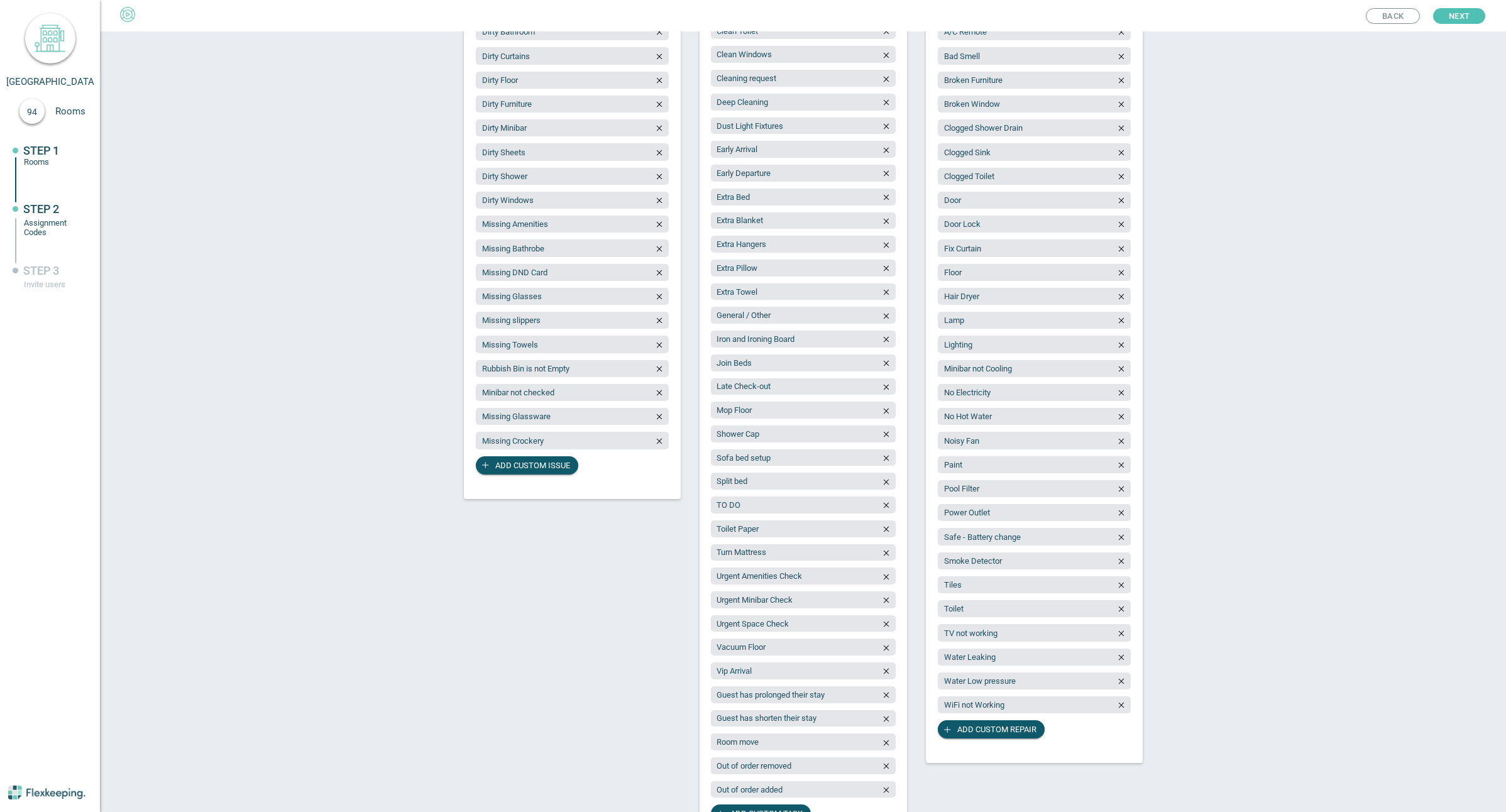
scroll to position [275, 0]
click at [881, 433] on icon "button" at bounding box center [886, 430] width 9 height 9
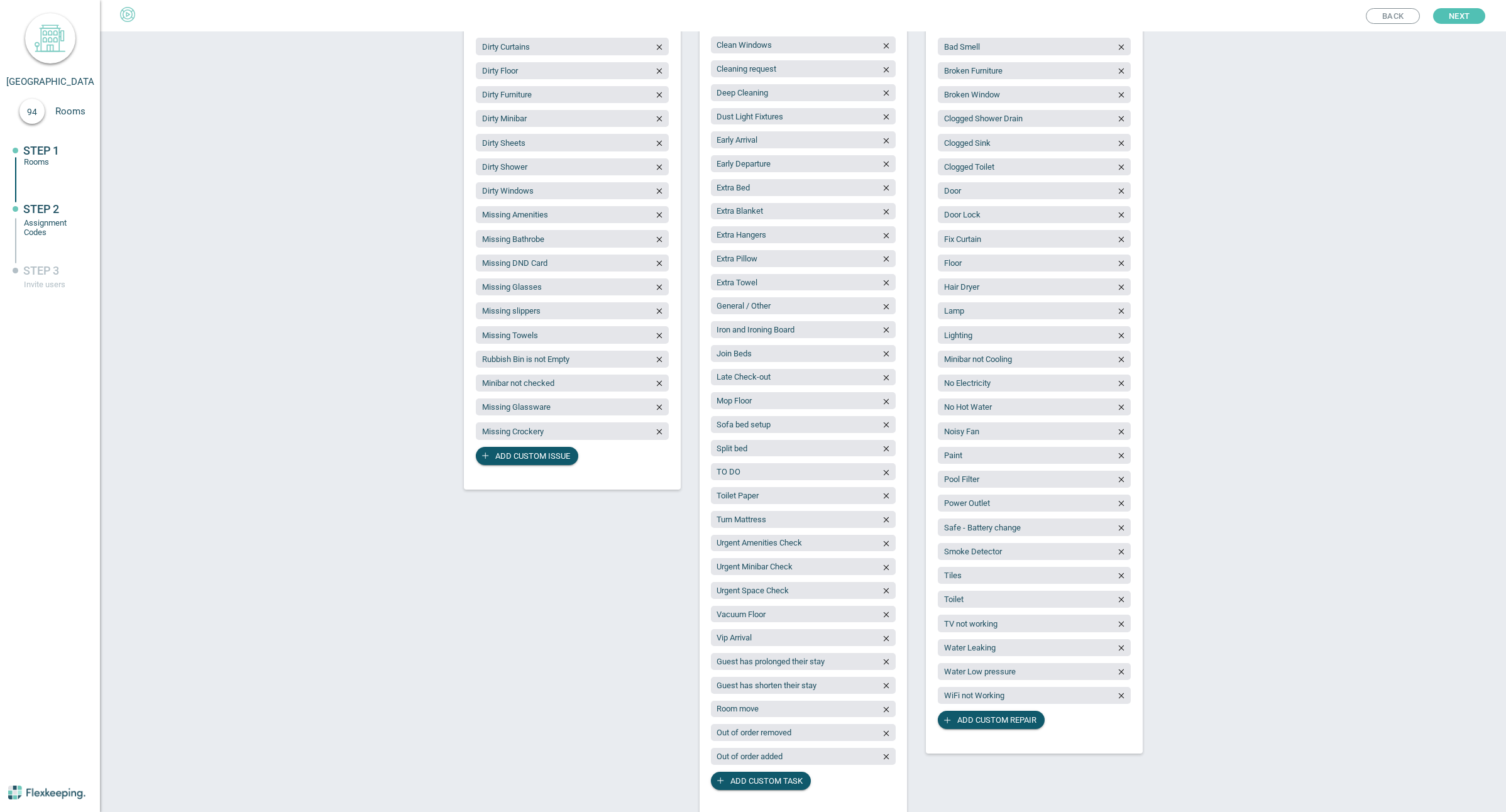
scroll to position [281, 0]
click at [754, 775] on span "Add custom task" at bounding box center [766, 779] width 73 height 18
type input "Baby Cot"
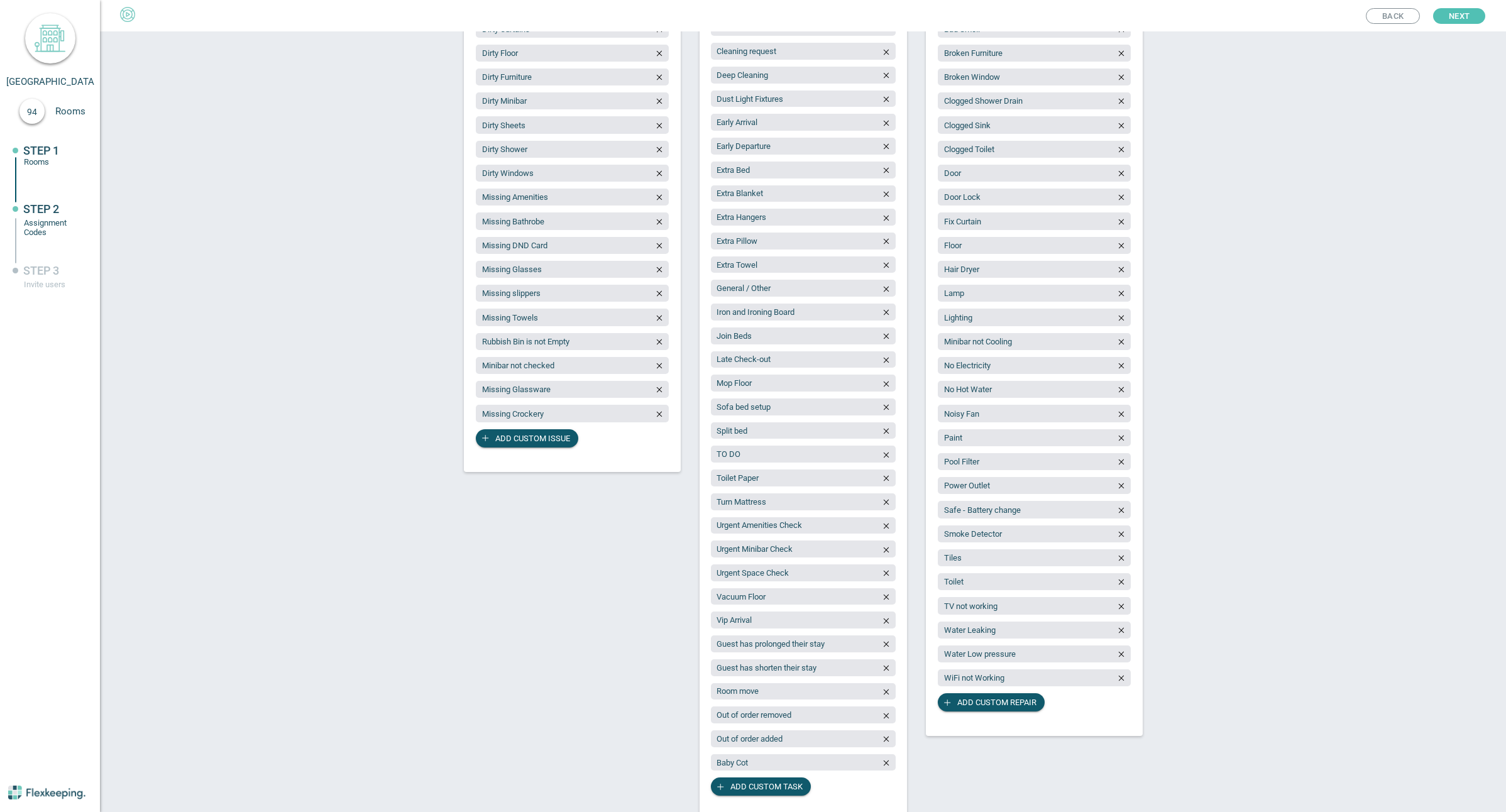
scroll to position [305, 0]
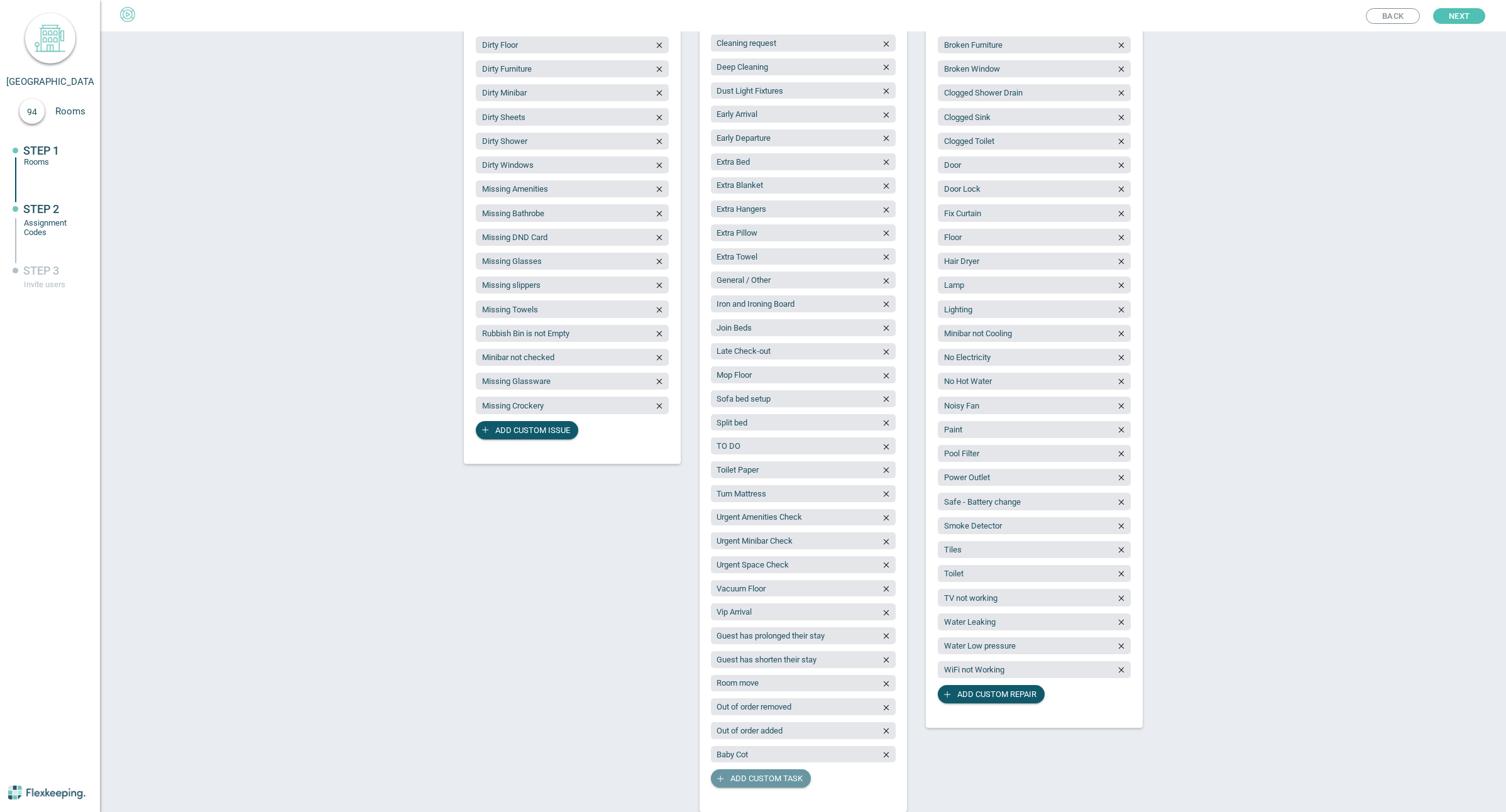
click at [773, 779] on span "Add custom task" at bounding box center [766, 778] width 73 height 18
type input "Fragrance/Chemical Free"
click at [783, 797] on span "Add custom task" at bounding box center [766, 802] width 73 height 18
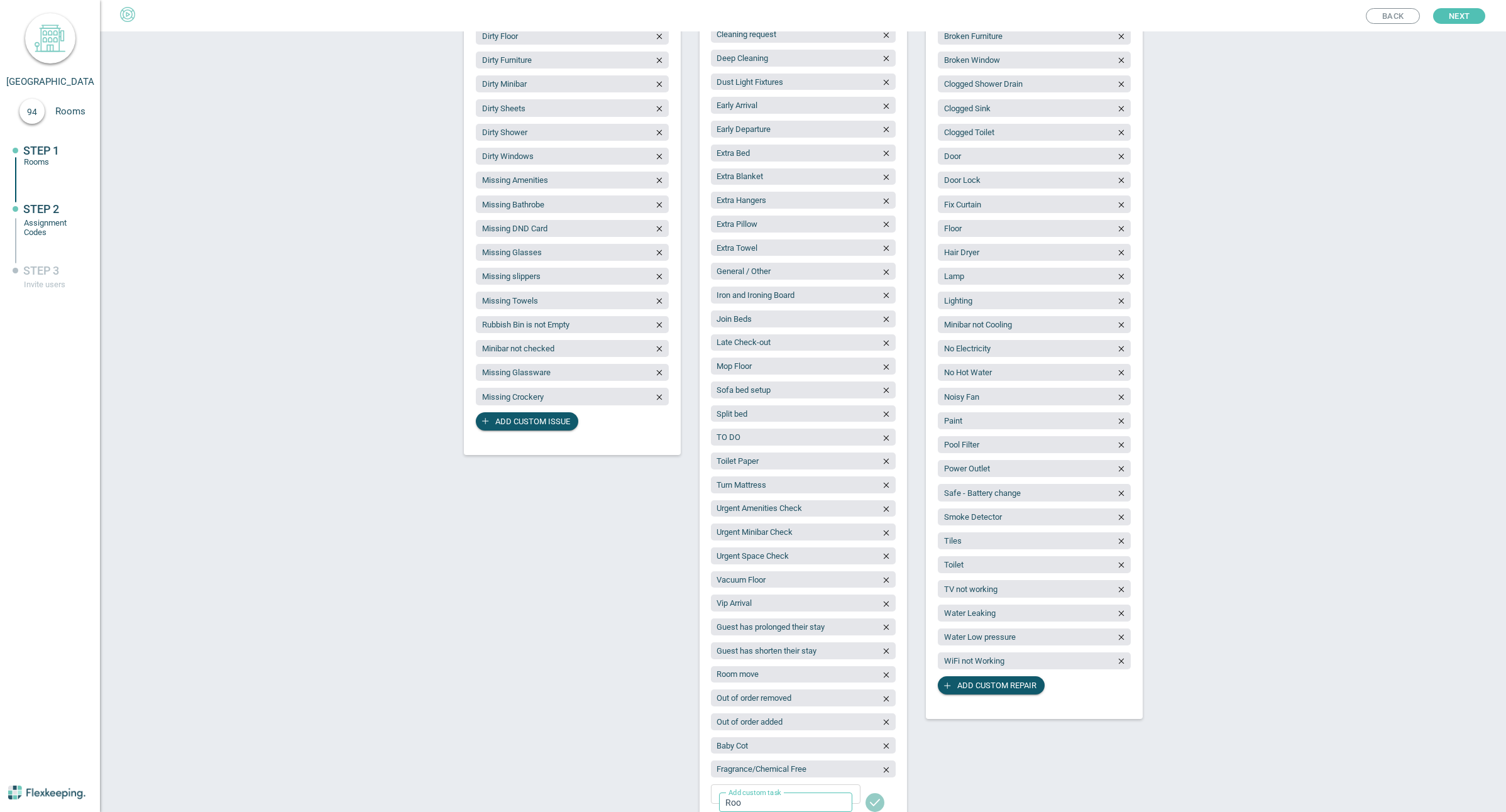
type input "Room state report"
click at [1121, 445] on icon "button" at bounding box center [1121, 445] width 9 height 9
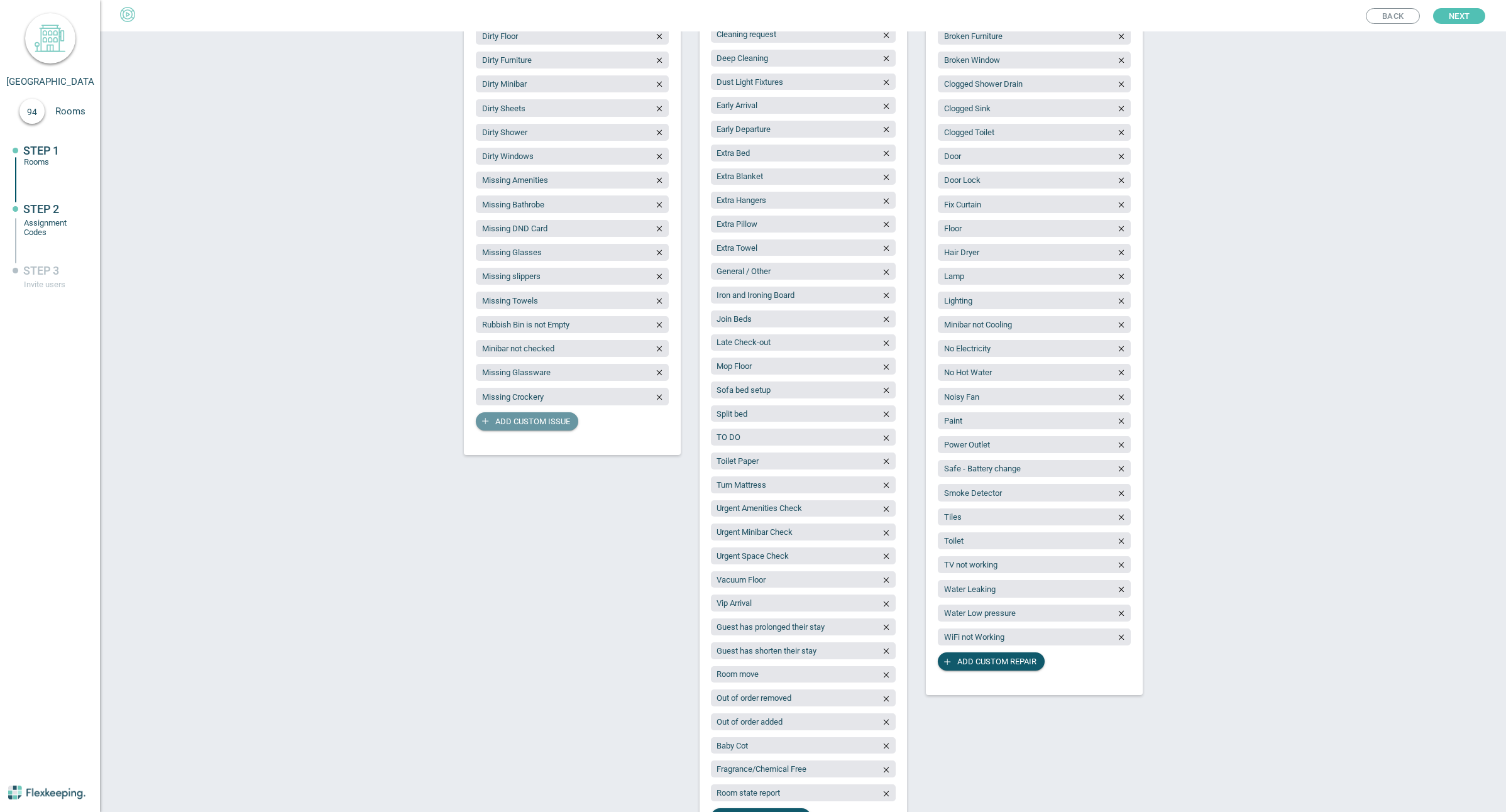
click at [541, 423] on span "Add custom issue" at bounding box center [532, 421] width 75 height 18
type input "b"
type input "Balcony not checked"
click at [1463, 15] on span "Next" at bounding box center [1459, 16] width 21 height 16
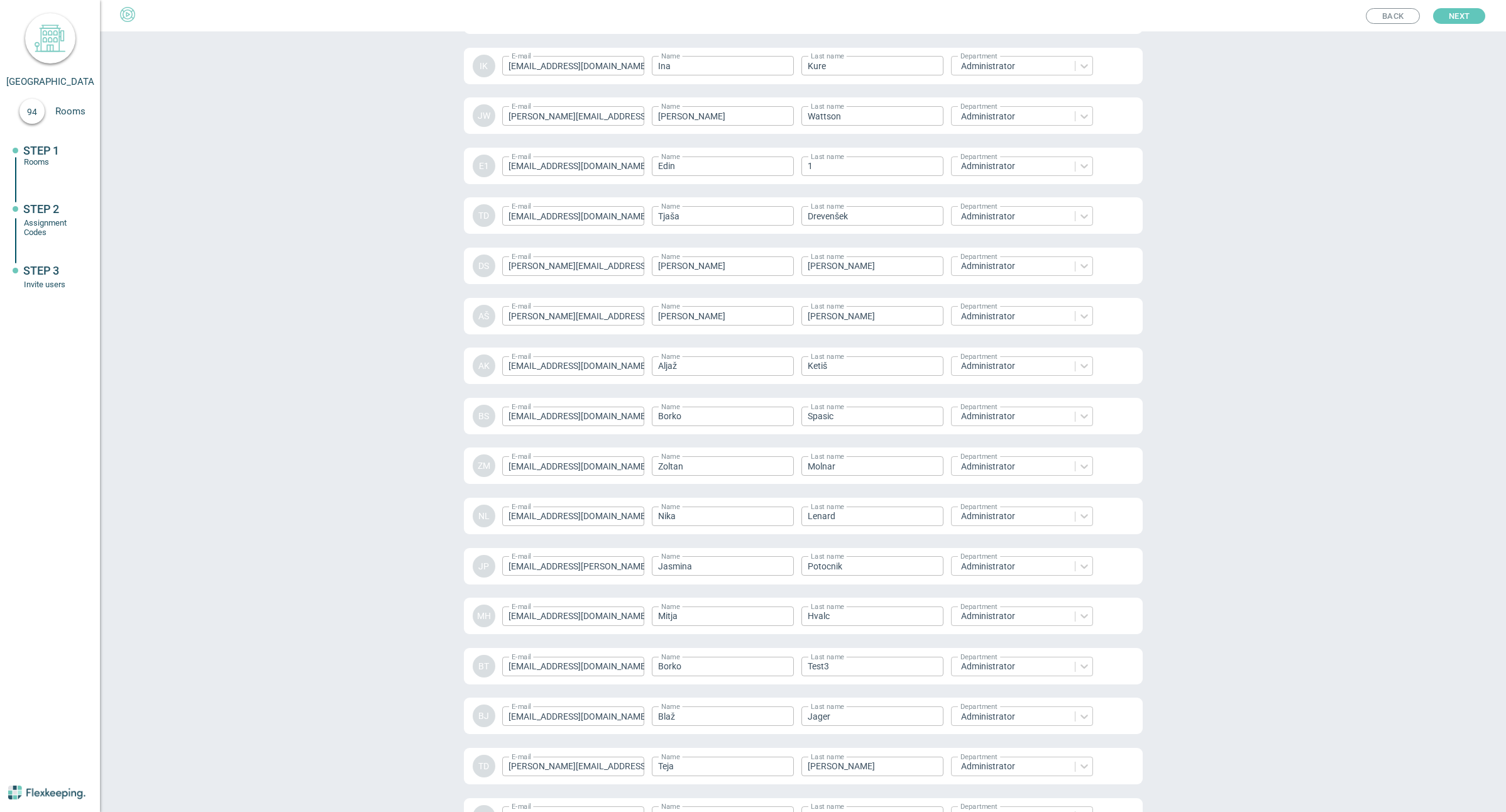
scroll to position [1473, 0]
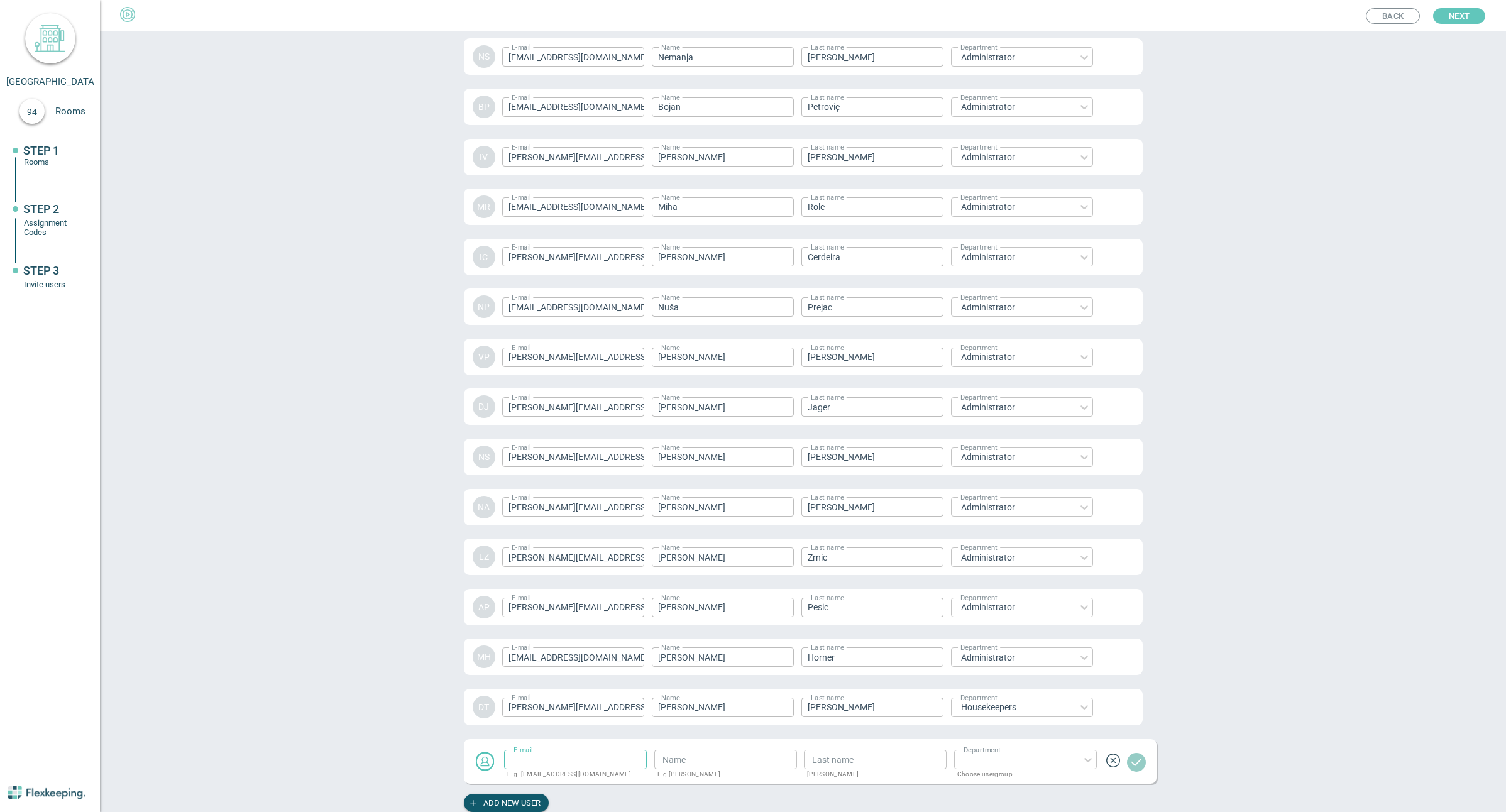
click at [1463, 15] on span "Next" at bounding box center [1459, 16] width 21 height 16
